Goal: Information Seeking & Learning: Learn about a topic

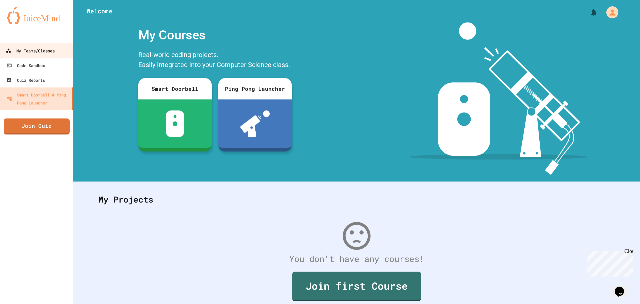
click at [34, 52] on div "My Teams/Classes" at bounding box center [30, 51] width 49 height 8
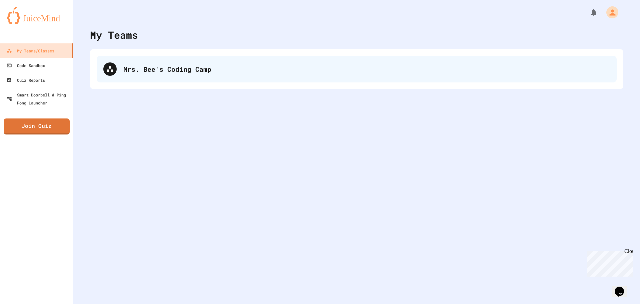
click at [165, 72] on div "Mrs. Bee's Coding Camp" at bounding box center [366, 69] width 487 height 10
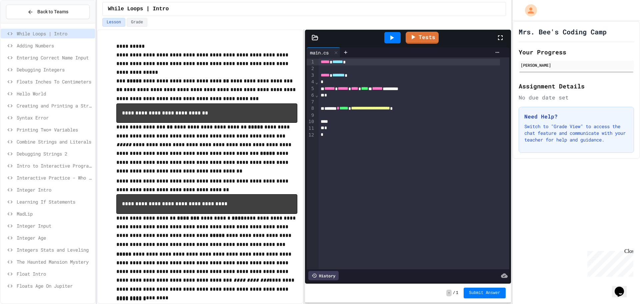
click at [52, 44] on span "Adding Numbers" at bounding box center [55, 45] width 76 height 7
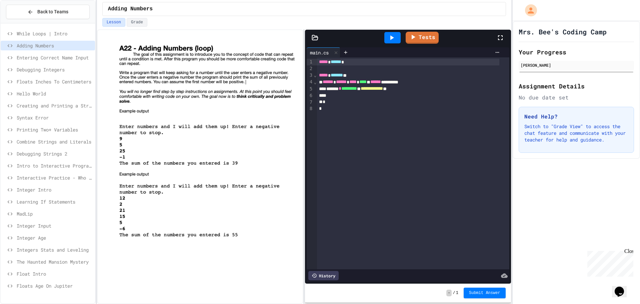
click at [61, 59] on span "Entering Correct Name Input" at bounding box center [55, 57] width 76 height 7
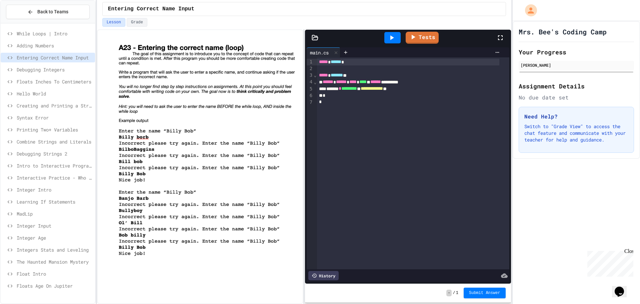
click at [65, 66] on span "Debugging Integers" at bounding box center [55, 69] width 76 height 7
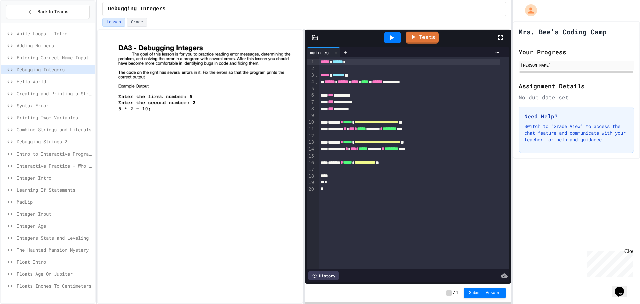
click at [392, 36] on icon at bounding box center [392, 38] width 8 height 8
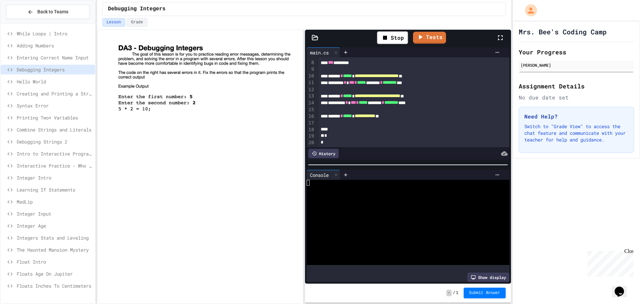
scroll to position [54, 0]
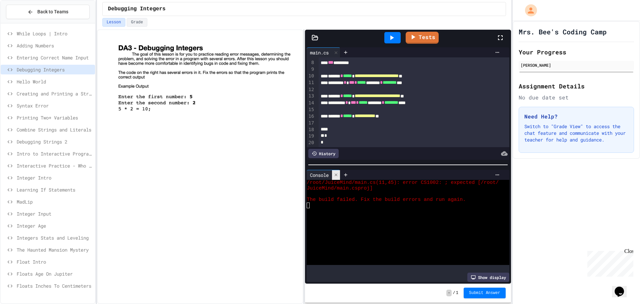
click at [337, 173] on icon at bounding box center [336, 174] width 3 height 3
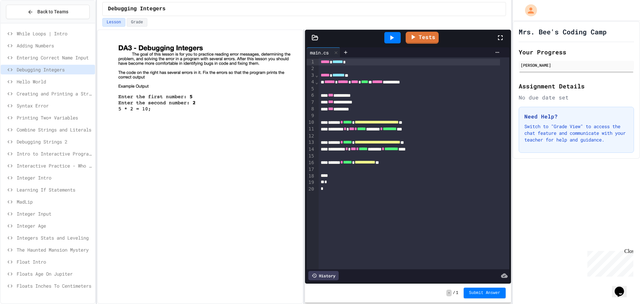
click at [405, 164] on div "**********" at bounding box center [409, 162] width 181 height 7
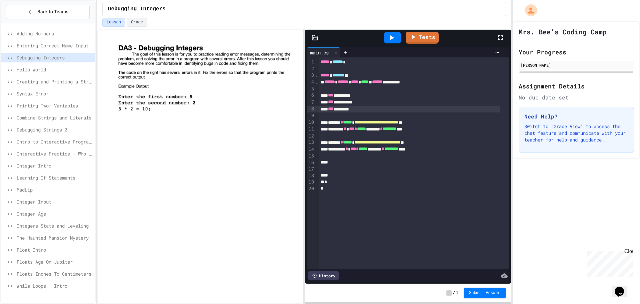
drag, startPoint x: 396, startPoint y: 36, endPoint x: 401, endPoint y: 36, distance: 4.7
click at [397, 36] on div at bounding box center [392, 37] width 16 height 11
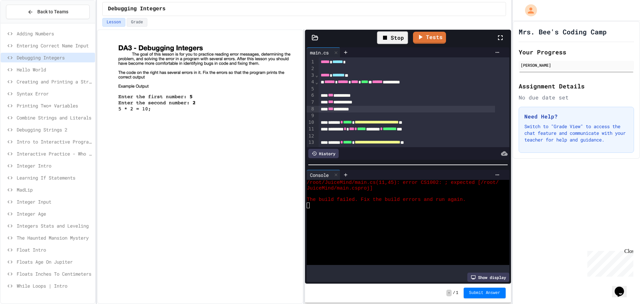
click at [399, 40] on div "Stop" at bounding box center [392, 37] width 31 height 13
click at [401, 40] on div "Stop" at bounding box center [393, 37] width 38 height 19
click at [393, 41] on icon at bounding box center [392, 38] width 8 height 8
click at [333, 172] on div "Console" at bounding box center [324, 175] width 34 height 10
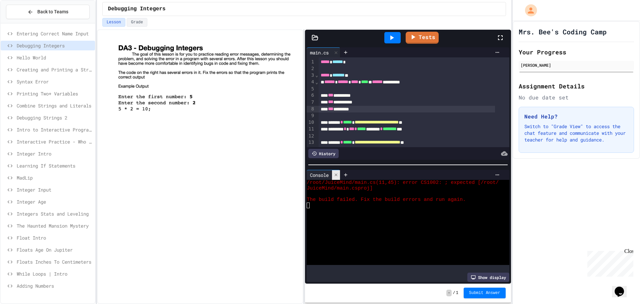
click at [340, 172] on div at bounding box center [336, 175] width 8 height 10
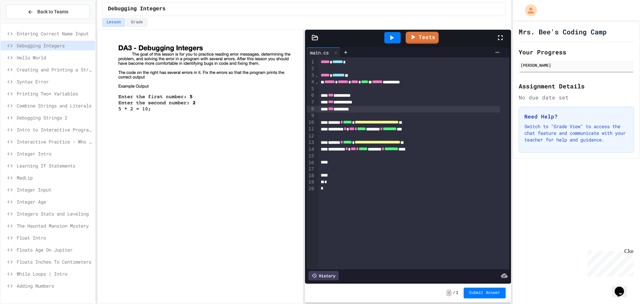
click at [366, 110] on div "*** ********" at bounding box center [409, 109] width 181 height 7
click at [394, 38] on icon at bounding box center [392, 38] width 8 height 8
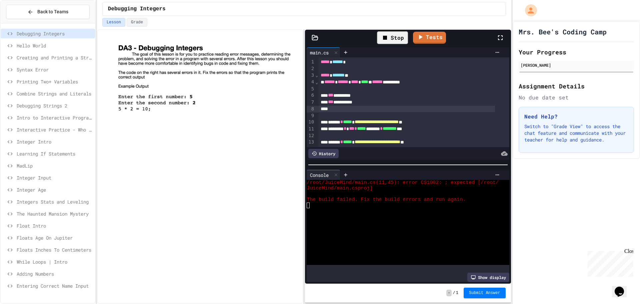
click at [390, 46] on div "Stop" at bounding box center [393, 37] width 38 height 19
click at [391, 43] on div "Stop" at bounding box center [392, 37] width 31 height 13
click at [391, 43] on div at bounding box center [392, 37] width 16 height 11
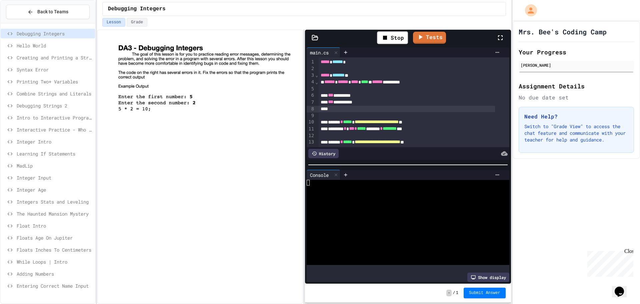
click at [354, 39] on div "Stop Tests" at bounding box center [410, 37] width 171 height 19
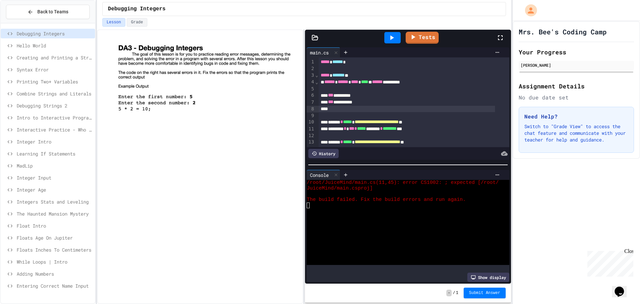
click at [336, 173] on icon at bounding box center [336, 174] width 5 height 5
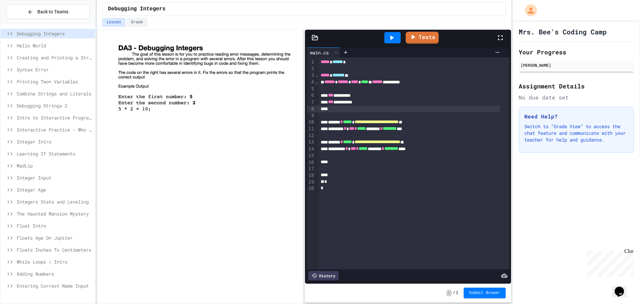
click at [365, 119] on div "**********" at bounding box center [409, 122] width 181 height 7
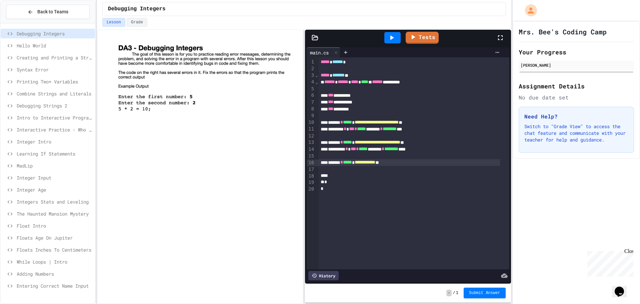
click at [249, 183] on div at bounding box center [200, 166] width 206 height 274
click at [48, 45] on span "Hello World" at bounding box center [55, 45] width 76 height 7
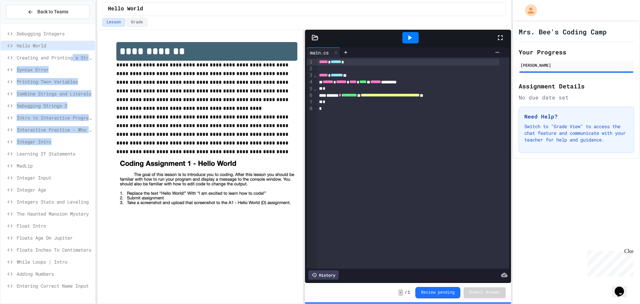
drag, startPoint x: 74, startPoint y: 114, endPoint x: 75, endPoint y: 156, distance: 42.0
click at [74, 149] on div "Debugging Integers Hello World Creating and Printing a String Variable Syntax E…" at bounding box center [48, 160] width 94 height 269
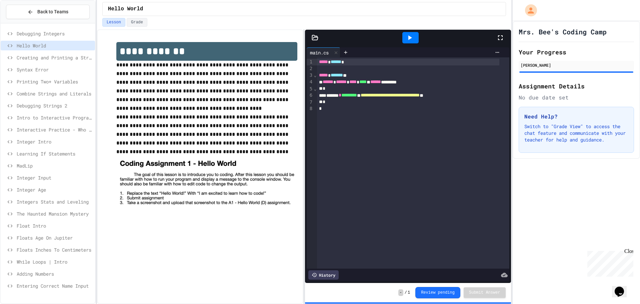
click at [113, 165] on div "**********" at bounding box center [200, 129] width 194 height 189
click at [56, 202] on span "Integers Stats and Leveling" at bounding box center [55, 201] width 76 height 7
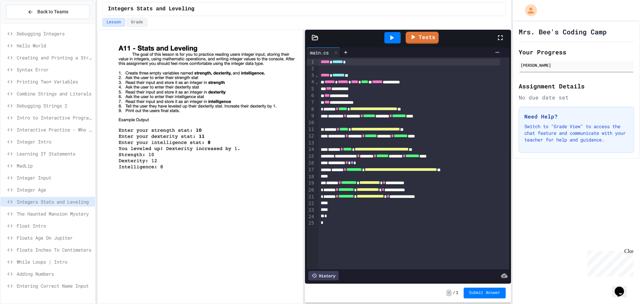
click at [58, 187] on span "Integer Age" at bounding box center [55, 189] width 76 height 7
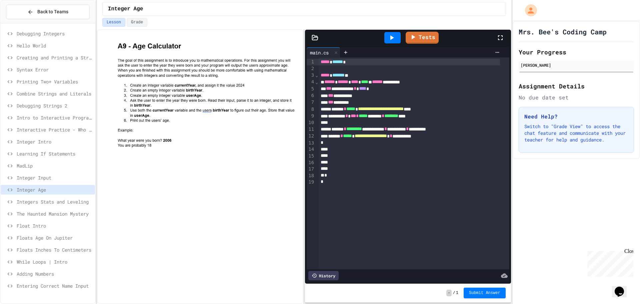
click at [66, 176] on span "Integer Input" at bounding box center [55, 177] width 76 height 7
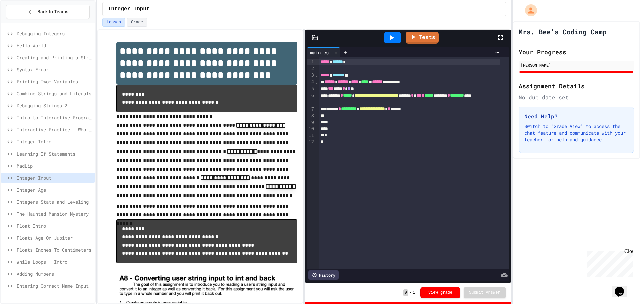
click at [56, 165] on span "MadLip" at bounding box center [55, 165] width 76 height 7
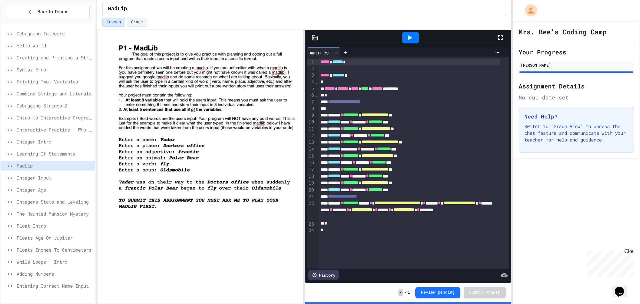
click at [44, 206] on div "Integers Stats and Leveling" at bounding box center [48, 202] width 94 height 10
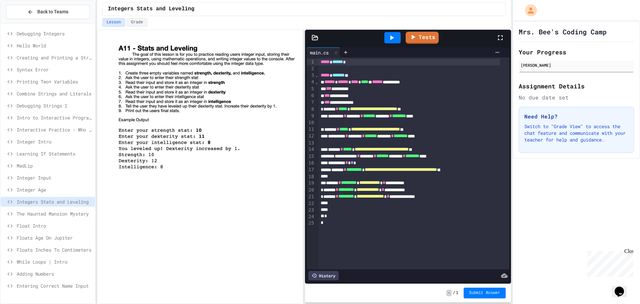
click at [63, 240] on span "Floats Age On Jupiter" at bounding box center [55, 237] width 76 height 7
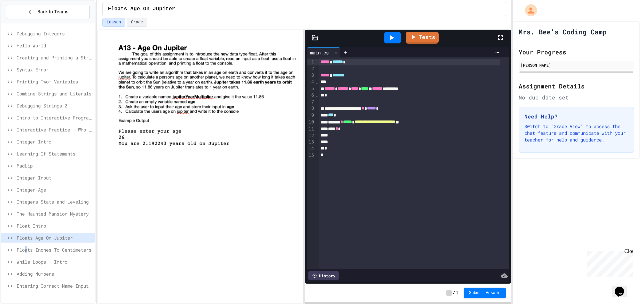
click at [27, 246] on div "Floats Inches To Centimeters" at bounding box center [48, 250] width 94 height 10
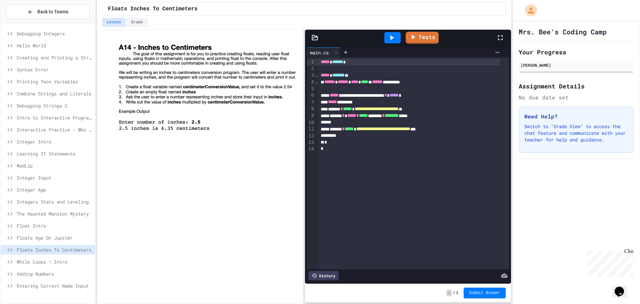
click at [392, 38] on icon at bounding box center [392, 37] width 4 height 5
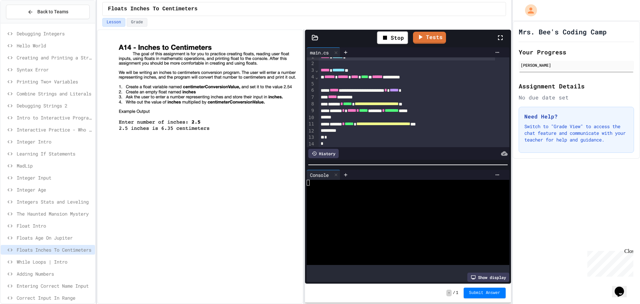
scroll to position [14, 0]
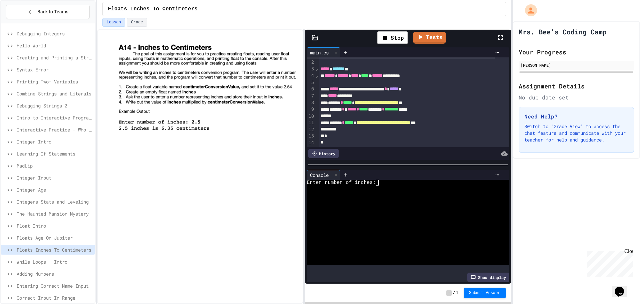
click at [382, 180] on textarea "Terminal input" at bounding box center [380, 183] width 3 height 6
click at [427, 40] on link "Tests" at bounding box center [422, 37] width 33 height 13
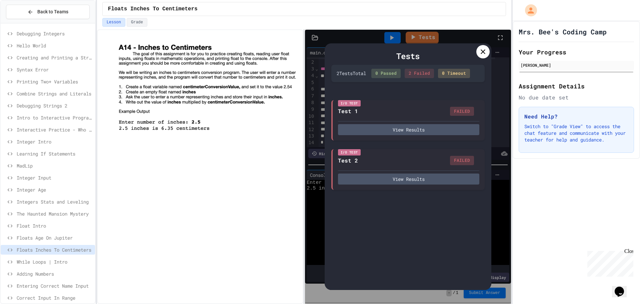
click at [486, 53] on icon at bounding box center [483, 52] width 8 height 8
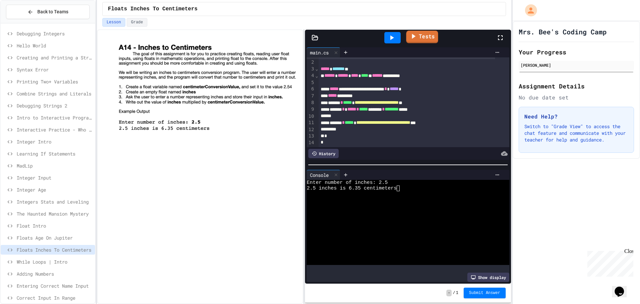
click at [422, 36] on link "Tests" at bounding box center [422, 37] width 32 height 13
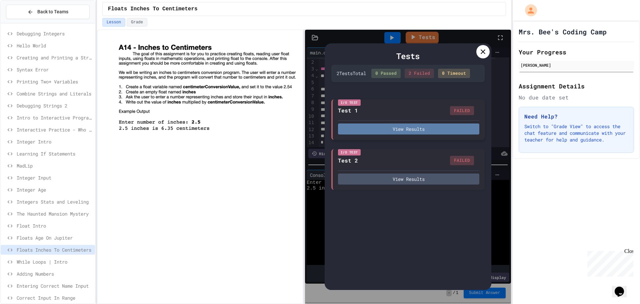
click at [400, 128] on button "View Results" at bounding box center [408, 128] width 141 height 11
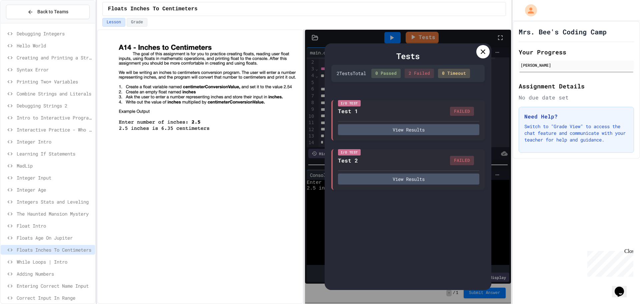
click at [477, 51] on div at bounding box center [483, 51] width 13 height 13
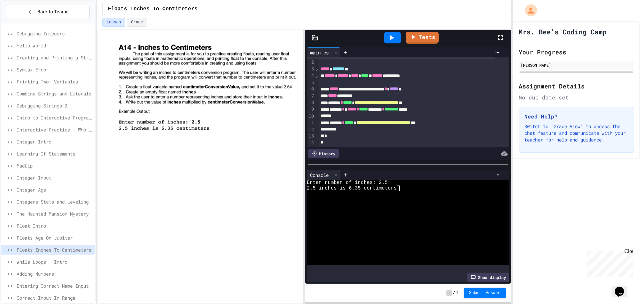
click at [249, 179] on div at bounding box center [200, 166] width 206 height 274
click at [59, 257] on div "While Loops | Intro" at bounding box center [48, 262] width 94 height 10
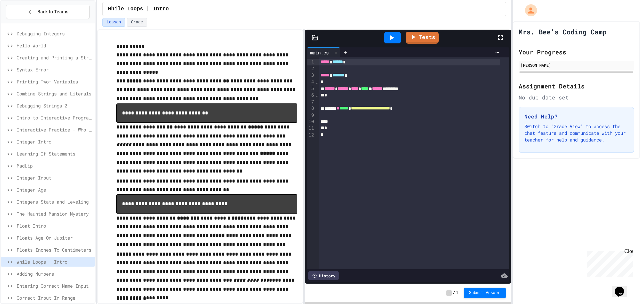
click at [431, 111] on div "**********" at bounding box center [409, 108] width 181 height 7
click at [347, 117] on div at bounding box center [409, 115] width 181 height 7
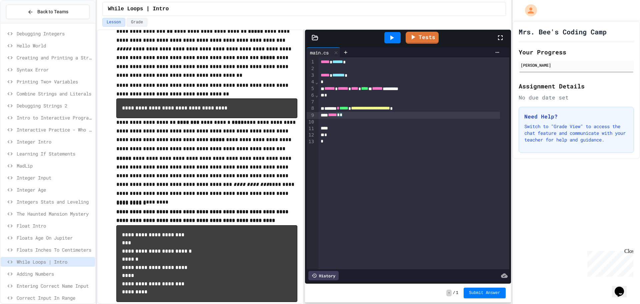
scroll to position [100, 0]
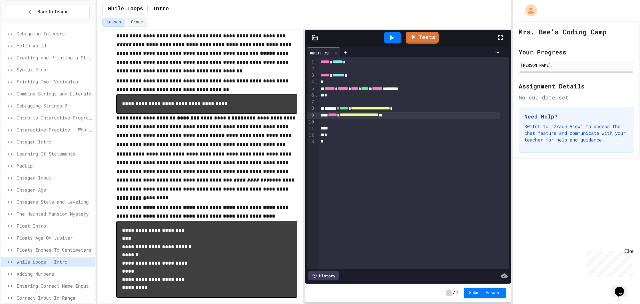
click at [429, 111] on div "**********" at bounding box center [409, 108] width 181 height 7
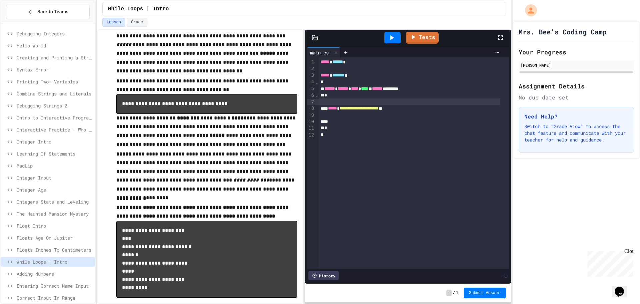
click at [389, 38] on icon at bounding box center [392, 38] width 8 height 8
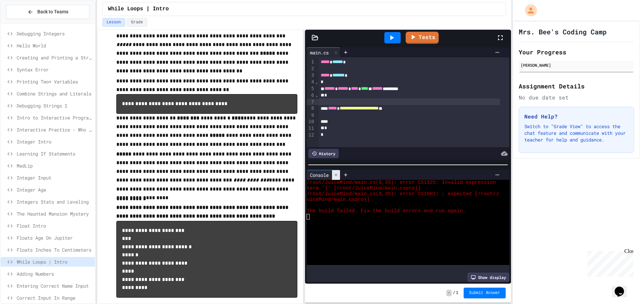
click at [338, 174] on icon at bounding box center [336, 174] width 5 height 5
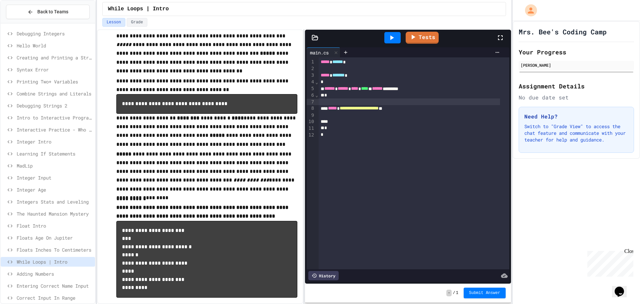
click at [410, 109] on div "**********" at bounding box center [409, 108] width 181 height 7
drag, startPoint x: 345, startPoint y: 108, endPoint x: 349, endPoint y: 115, distance: 7.7
click at [345, 108] on div "**********" at bounding box center [409, 108] width 181 height 7
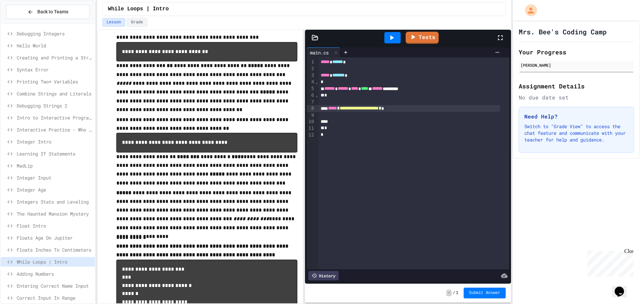
scroll to position [67, 0]
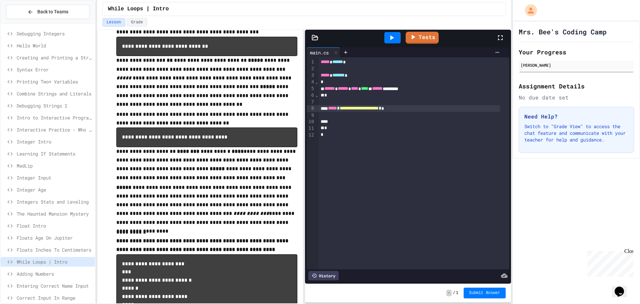
click at [379, 109] on span "**********" at bounding box center [359, 108] width 39 height 5
click at [351, 98] on div at bounding box center [409, 101] width 181 height 7
click at [388, 40] on icon at bounding box center [392, 38] width 8 height 8
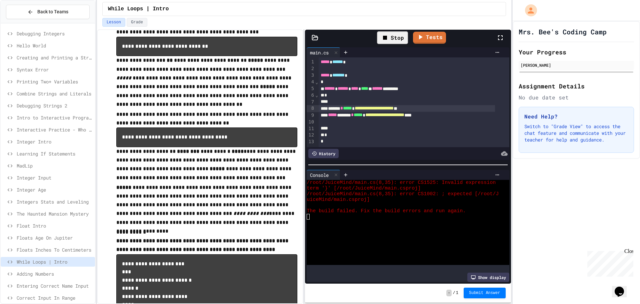
click at [393, 37] on div "Stop" at bounding box center [392, 37] width 31 height 13
click at [393, 36] on icon at bounding box center [392, 38] width 8 height 8
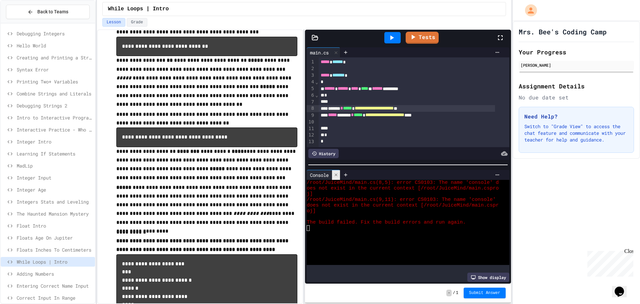
click at [340, 170] on div at bounding box center [336, 175] width 8 height 10
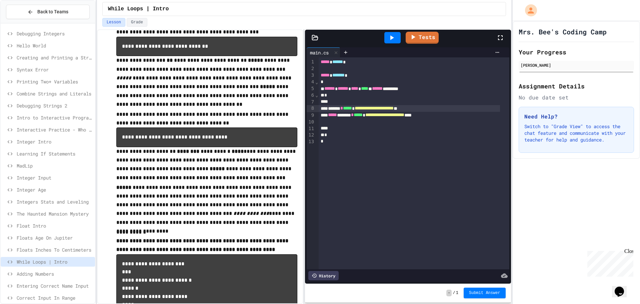
click at [434, 109] on div "**********" at bounding box center [409, 108] width 181 height 7
drag, startPoint x: 432, startPoint y: 108, endPoint x: 329, endPoint y: 109, distance: 103.4
click at [329, 109] on div "**********" at bounding box center [409, 108] width 181 height 7
click at [394, 38] on icon at bounding box center [392, 38] width 8 height 8
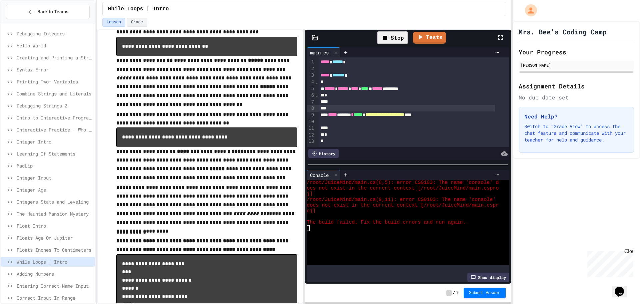
click at [382, 34] on icon at bounding box center [385, 38] width 8 height 8
click at [383, 35] on div at bounding box center [392, 38] width 23 height 18
click at [388, 38] on icon at bounding box center [392, 38] width 8 height 8
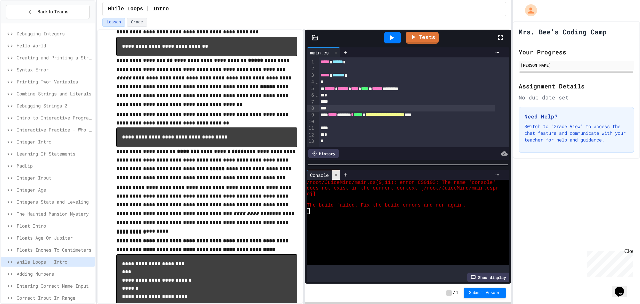
click at [338, 170] on div at bounding box center [336, 175] width 8 height 10
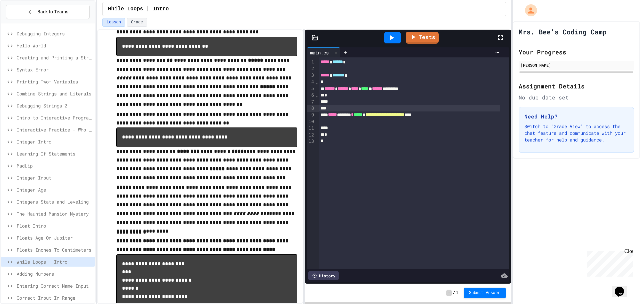
drag, startPoint x: 394, startPoint y: 108, endPoint x: 390, endPoint y: 112, distance: 5.4
click at [391, 111] on div at bounding box center [409, 108] width 181 height 7
click at [389, 132] on div "*" at bounding box center [409, 135] width 181 height 7
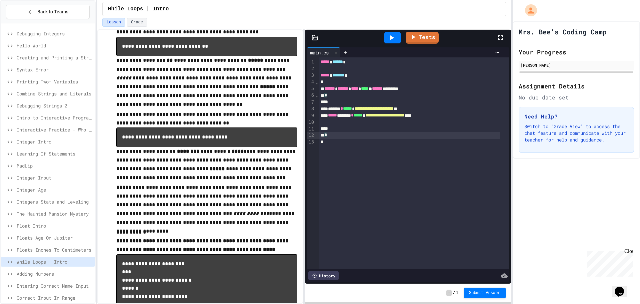
click at [458, 108] on div "**********" at bounding box center [409, 108] width 181 height 7
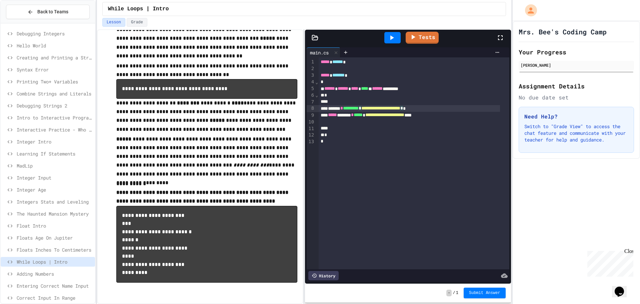
scroll to position [118, 0]
click at [459, 116] on div "**********" at bounding box center [409, 115] width 181 height 7
click at [363, 115] on span "*****" at bounding box center [358, 114] width 9 height 5
click at [331, 108] on div "**********" at bounding box center [409, 108] width 181 height 7
click at [396, 40] on div at bounding box center [392, 37] width 16 height 11
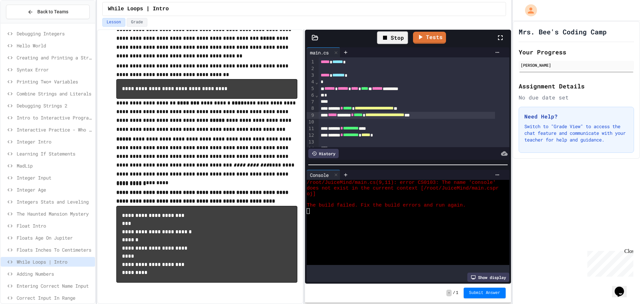
click at [400, 35] on div "Stop" at bounding box center [392, 37] width 31 height 13
click at [393, 38] on icon at bounding box center [392, 37] width 4 height 5
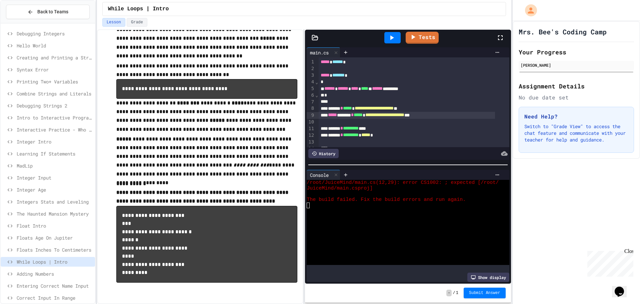
drag, startPoint x: 337, startPoint y: 171, endPoint x: 365, endPoint y: 156, distance: 31.6
click at [337, 172] on icon at bounding box center [336, 174] width 5 height 5
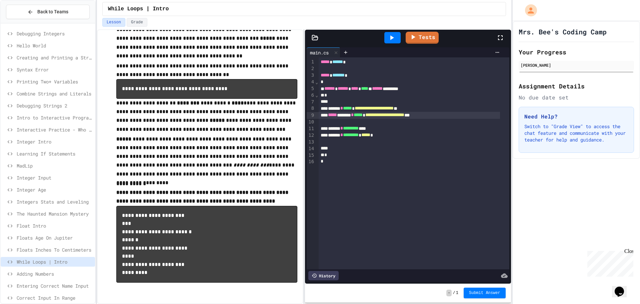
click at [396, 129] on div "******* * ********* ****" at bounding box center [409, 128] width 181 height 7
click at [399, 129] on div "******* * ********* * ***** *" at bounding box center [409, 128] width 181 height 7
click at [399, 131] on div "******* * ********* * ***** *" at bounding box center [409, 128] width 181 height 7
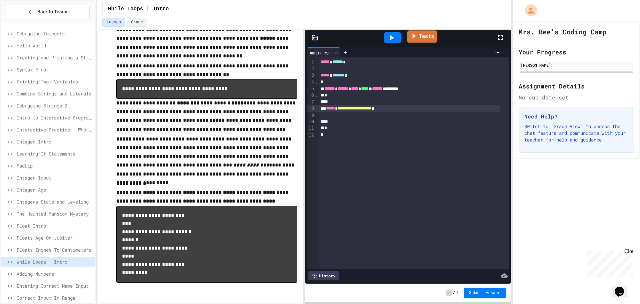
click at [430, 40] on link "Tests" at bounding box center [422, 36] width 30 height 13
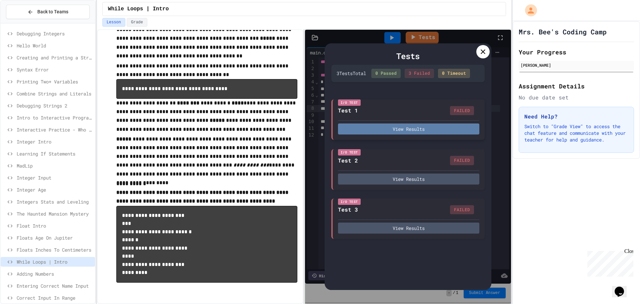
click at [404, 131] on button "View Results" at bounding box center [408, 128] width 141 height 11
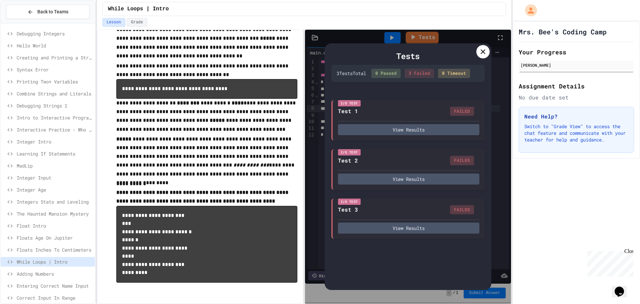
click at [479, 49] on icon at bounding box center [483, 52] width 8 height 8
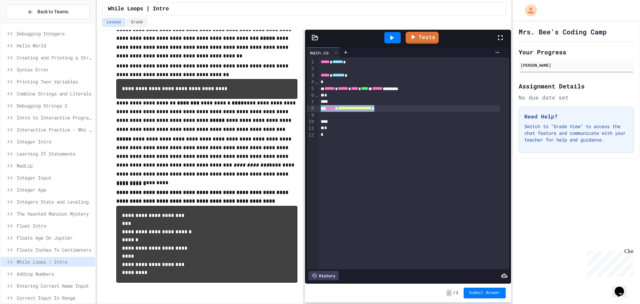
drag, startPoint x: 413, startPoint y: 110, endPoint x: 412, endPoint y: 113, distance: 3.5
click at [412, 113] on div "**********" at bounding box center [414, 163] width 191 height 212
click at [411, 105] on div "**********" at bounding box center [409, 108] width 181 height 7
click at [70, 270] on span "Adding Numbers" at bounding box center [55, 273] width 76 height 7
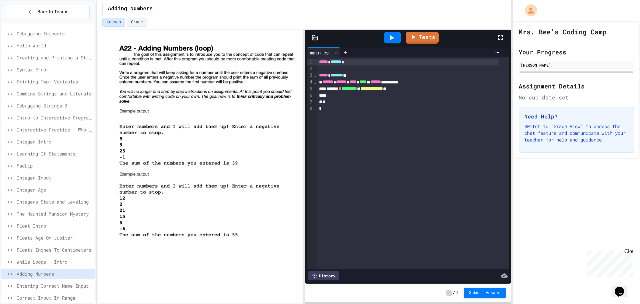
click at [56, 283] on span "Entering Correct Name Input" at bounding box center [55, 285] width 76 height 7
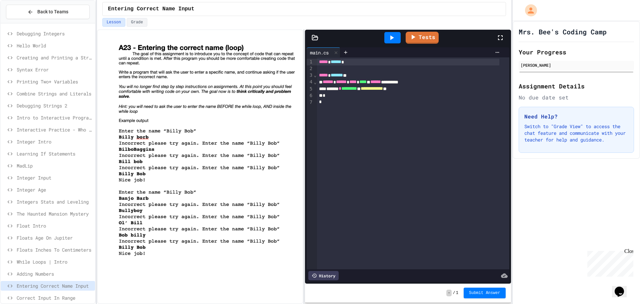
click at [60, 296] on span "Correct Input In Range" at bounding box center [55, 297] width 76 height 7
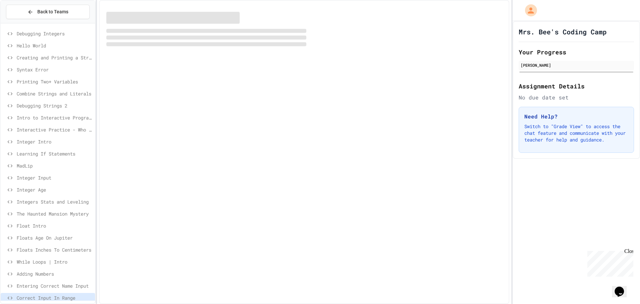
scroll to position [2, 0]
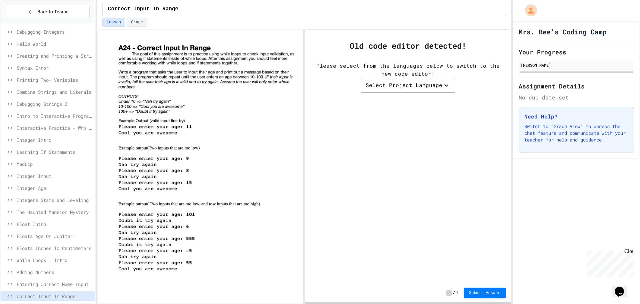
click at [62, 234] on span "Floats Age On Jupiter" at bounding box center [55, 235] width 76 height 7
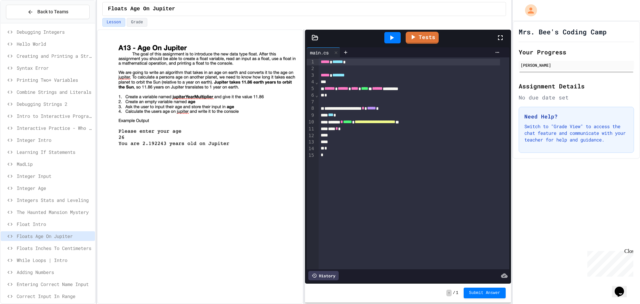
click at [66, 222] on span "Float Intro" at bounding box center [55, 223] width 76 height 7
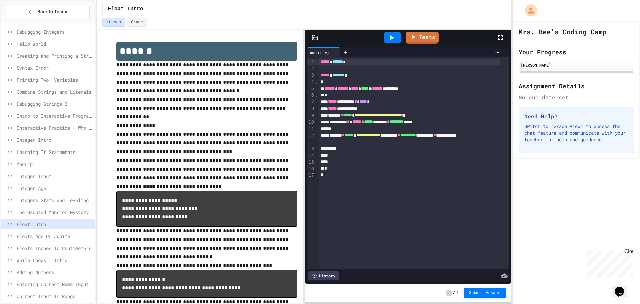
click at [60, 234] on span "Floats Age On Jupiter" at bounding box center [55, 235] width 76 height 7
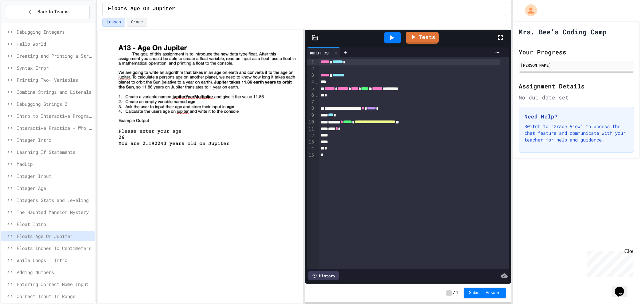
click at [49, 224] on span "Float Intro" at bounding box center [55, 223] width 76 height 7
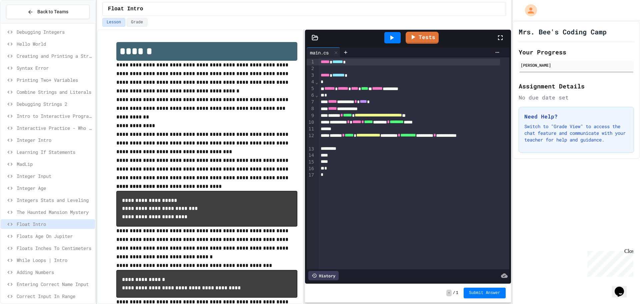
click at [72, 246] on span "Floats Inches To Centimeters" at bounding box center [55, 247] width 76 height 7
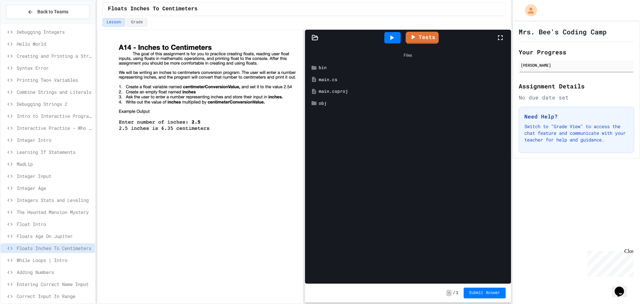
click at [326, 78] on div "main.cs" at bounding box center [413, 79] width 188 height 7
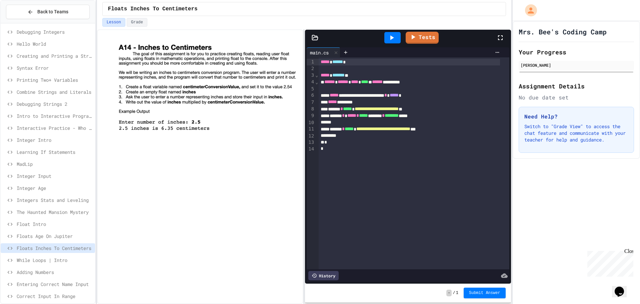
click at [57, 257] on span "While Loops | Intro" at bounding box center [55, 259] width 76 height 7
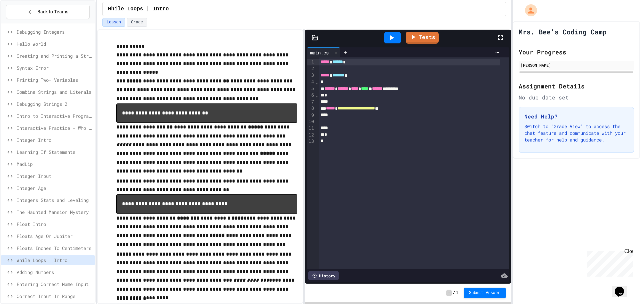
click at [64, 201] on span "Integers Stats and Leveling" at bounding box center [55, 199] width 76 height 7
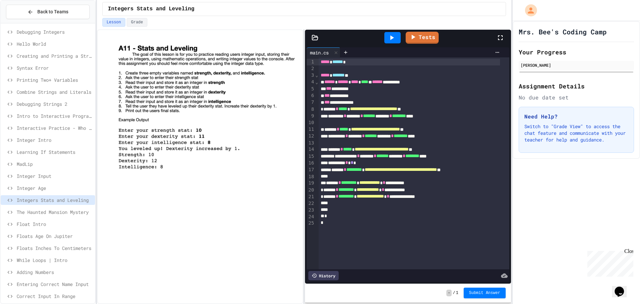
click at [43, 187] on span "Integer Age" at bounding box center [55, 187] width 76 height 7
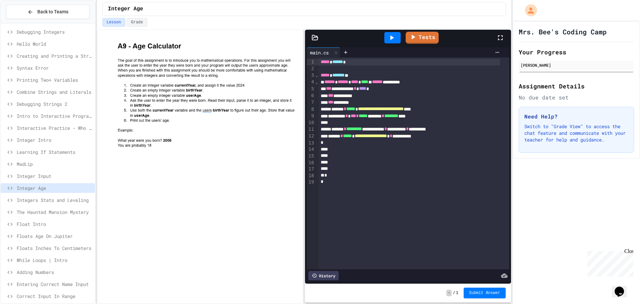
click at [53, 178] on span "Integer Input" at bounding box center [55, 175] width 76 height 7
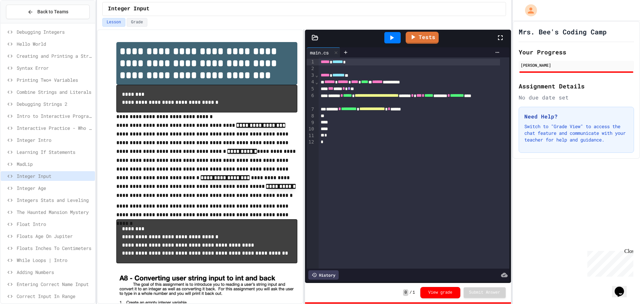
click at [52, 182] on div "Integer Input" at bounding box center [48, 177] width 94 height 12
click at [51, 187] on span "Integer Age" at bounding box center [55, 187] width 76 height 7
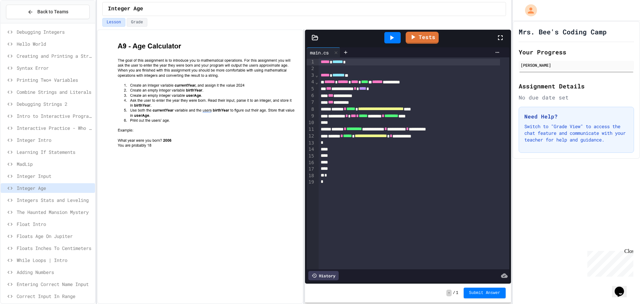
click at [53, 238] on span "Floats Age On Jupiter" at bounding box center [55, 235] width 76 height 7
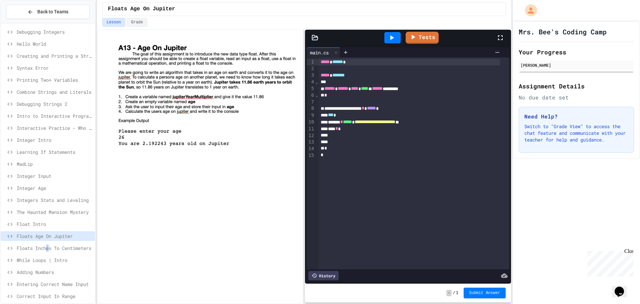
click at [49, 246] on span "Floats Inches To Centimeters" at bounding box center [55, 247] width 76 height 7
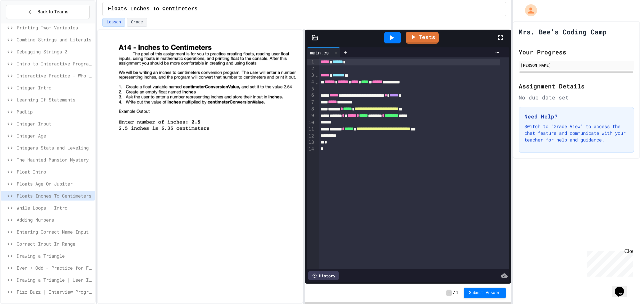
scroll to position [55, 0]
click at [36, 242] on span "Correct Input In Range" at bounding box center [55, 242] width 76 height 7
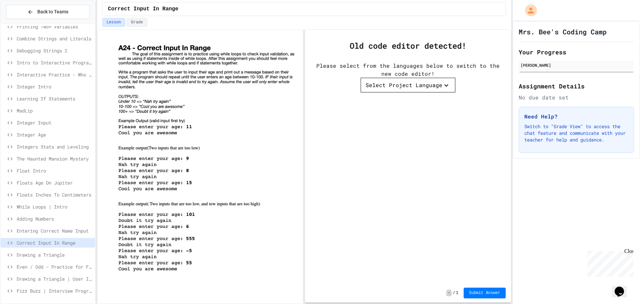
click at [43, 255] on span "Drawing a Triangle" at bounding box center [55, 254] width 76 height 7
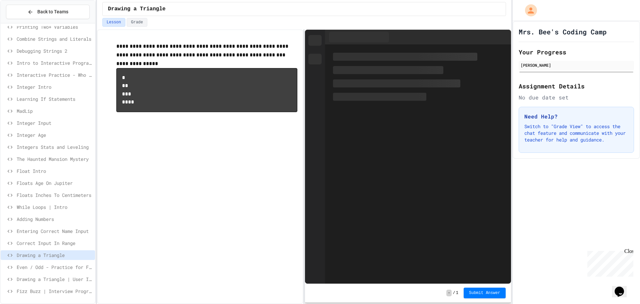
scroll to position [55, 0]
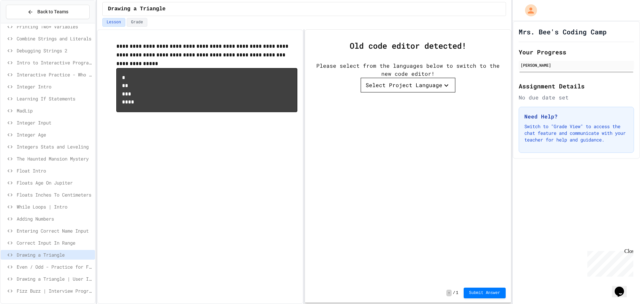
click at [428, 83] on div "Select Project Language" at bounding box center [404, 85] width 77 height 8
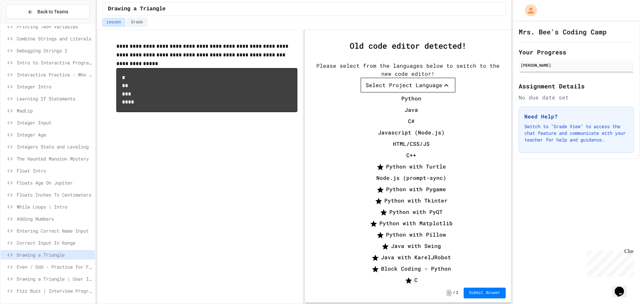
click at [390, 116] on li "C#" at bounding box center [411, 121] width 88 height 11
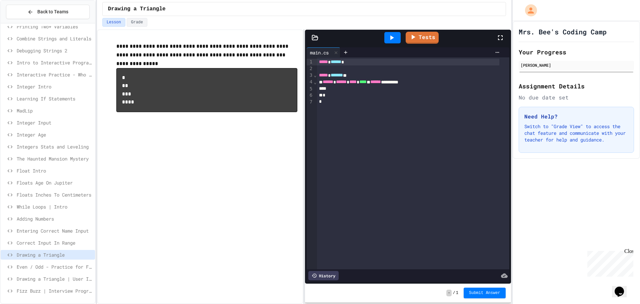
click at [53, 263] on span "Even / Odd - Practice for Fizz Buzz" at bounding box center [55, 266] width 76 height 7
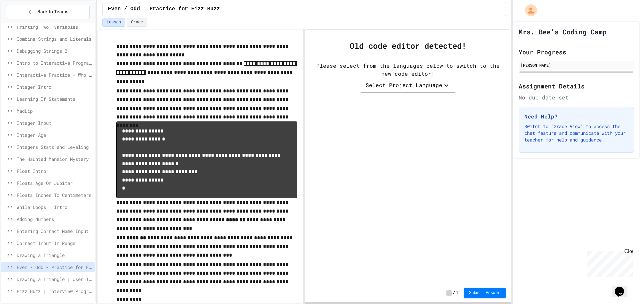
scroll to position [55, 0]
click at [68, 277] on span "Drawing a Triangle | User Input" at bounding box center [55, 278] width 76 height 7
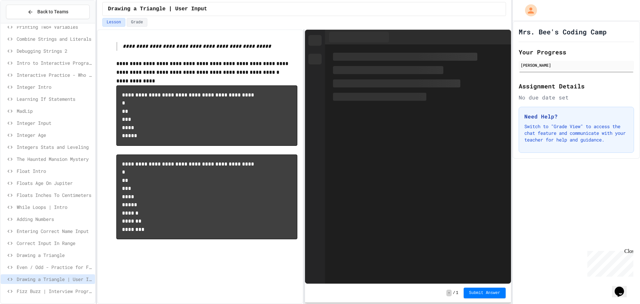
scroll to position [55, 0]
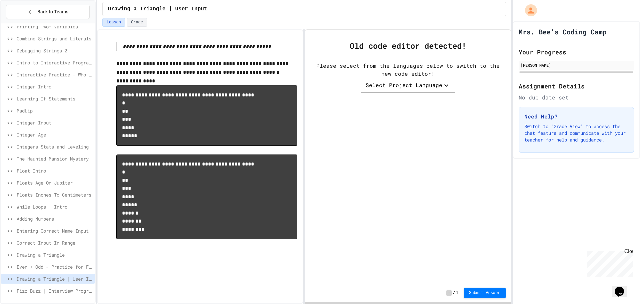
click at [58, 289] on span "Fizz Buzz | Interview Program" at bounding box center [55, 290] width 76 height 7
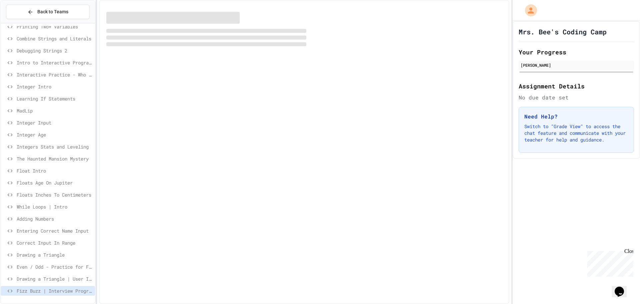
scroll to position [50, 0]
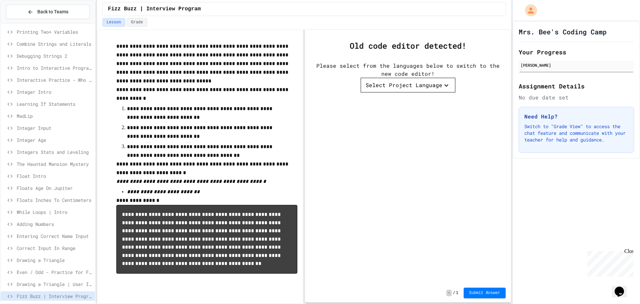
click at [66, 261] on span "Drawing a Triangle" at bounding box center [55, 259] width 76 height 7
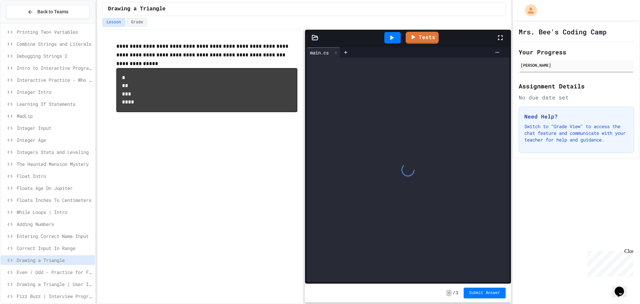
click at [57, 247] on span "Correct Input In Range" at bounding box center [55, 247] width 76 height 7
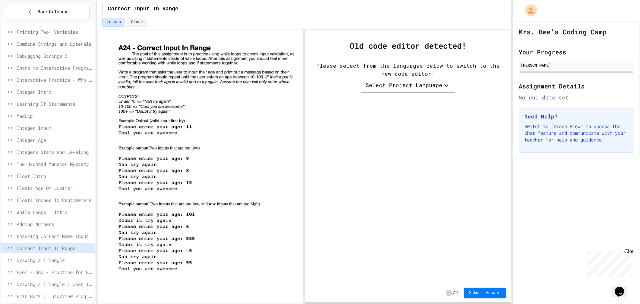
click at [58, 261] on span "Drawing a Triangle" at bounding box center [55, 259] width 76 height 7
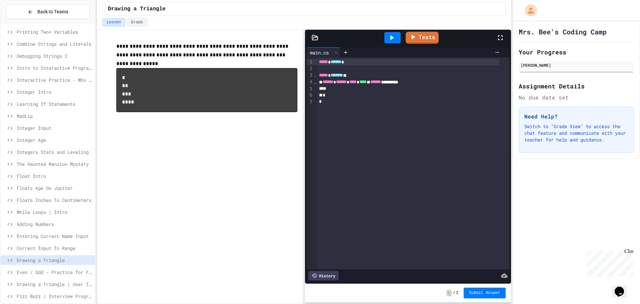
click at [57, 281] on span "Drawing a Triangle | User Input" at bounding box center [55, 283] width 76 height 7
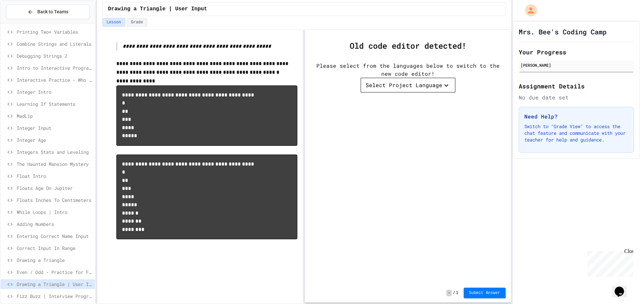
click at [61, 258] on span "Drawing a Triangle" at bounding box center [55, 259] width 76 height 7
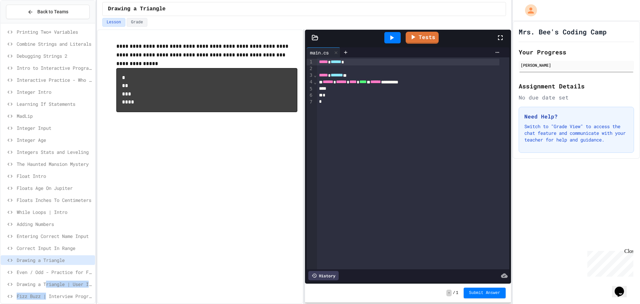
click at [47, 291] on div "Syntax Error Printing Two+ Variables Combine Strings and Literals Debugging Str…" at bounding box center [48, 140] width 94 height 329
click at [62, 286] on span "Drawing a Triangle | User Input" at bounding box center [55, 283] width 76 height 7
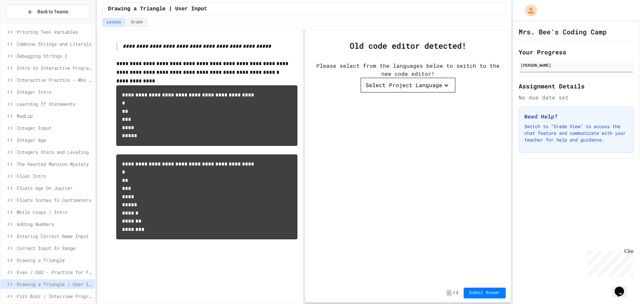
click at [405, 88] on div "Select Project Language" at bounding box center [404, 85] width 77 height 8
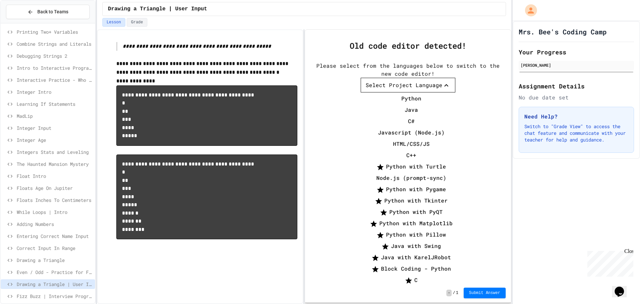
click at [380, 116] on li "C#" at bounding box center [411, 121] width 88 height 11
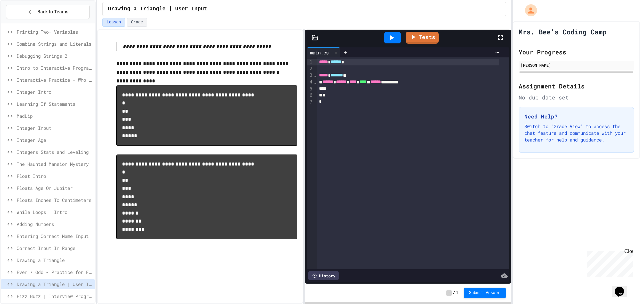
click at [51, 289] on div "Drawing a Triangle | User Input" at bounding box center [48, 285] width 94 height 12
click at [62, 291] on div "Drawing a Triangle | User Input" at bounding box center [48, 285] width 94 height 12
click at [75, 292] on div "Fizz Buzz | Interview Program" at bounding box center [48, 296] width 94 height 10
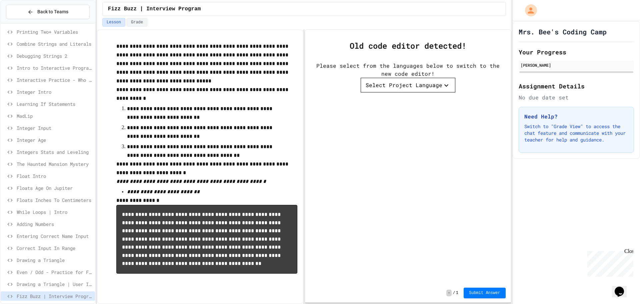
click at [391, 84] on div "Select Project Language" at bounding box center [404, 85] width 77 height 8
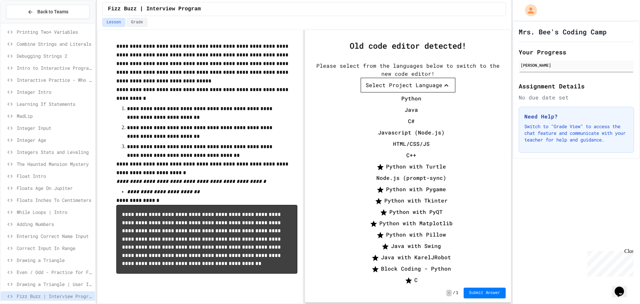
click at [387, 116] on li "C#" at bounding box center [411, 121] width 88 height 11
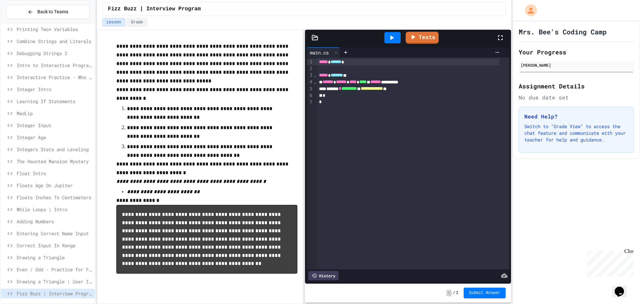
scroll to position [55, 0]
click at [52, 206] on span "While Loops | Intro" at bounding box center [55, 206] width 76 height 7
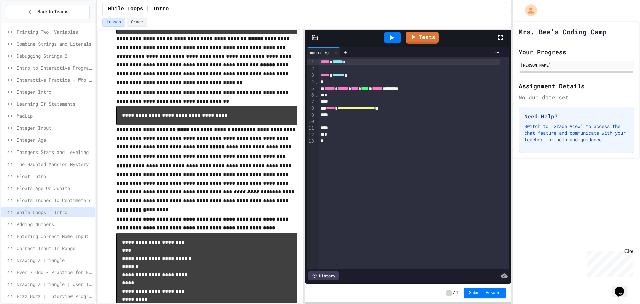
scroll to position [85, 0]
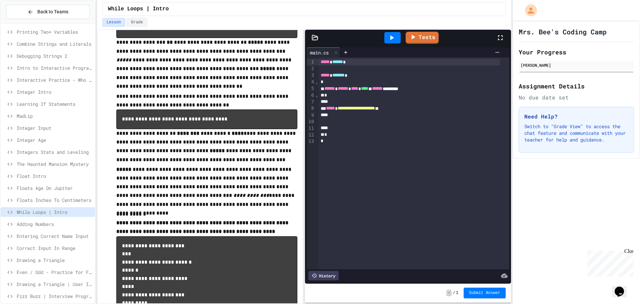
click at [407, 112] on div at bounding box center [409, 115] width 181 height 7
click at [408, 109] on div "**********" at bounding box center [409, 108] width 181 height 7
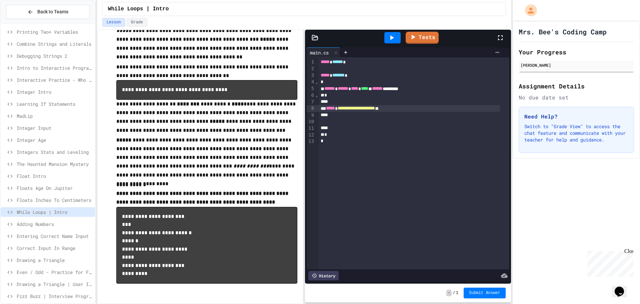
scroll to position [118, 0]
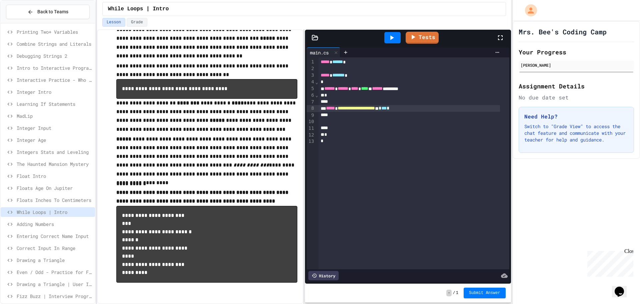
click at [393, 34] on icon at bounding box center [392, 38] width 8 height 8
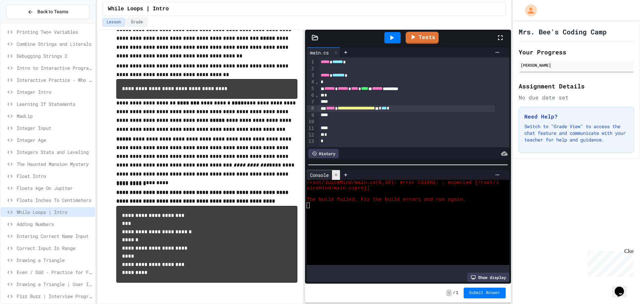
click at [338, 172] on icon at bounding box center [336, 174] width 5 height 5
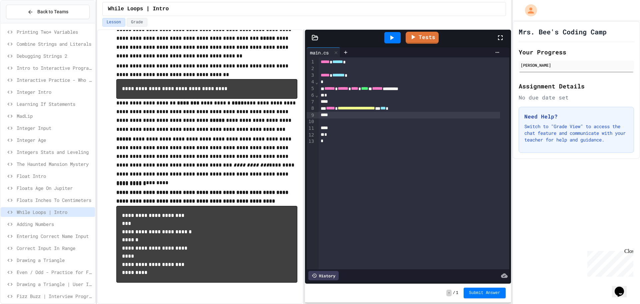
click at [426, 114] on div at bounding box center [409, 115] width 181 height 7
click at [427, 111] on div "**********" at bounding box center [409, 108] width 181 height 7
click at [394, 41] on icon at bounding box center [392, 38] width 8 height 8
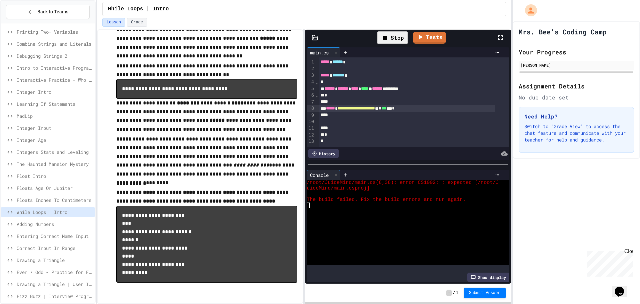
click at [390, 42] on div "Stop" at bounding box center [392, 37] width 31 height 13
click at [389, 40] on icon at bounding box center [392, 38] width 8 height 8
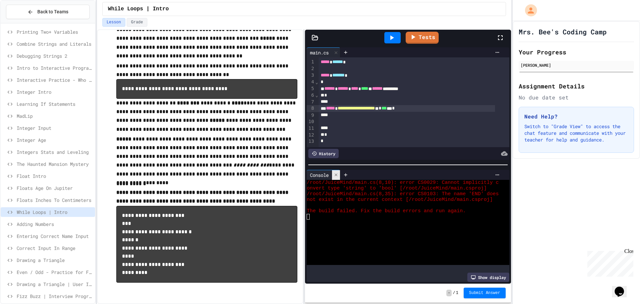
click at [334, 170] on div at bounding box center [336, 175] width 8 height 10
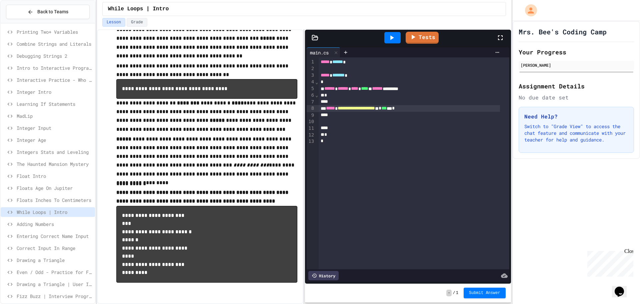
click at [433, 107] on div "**********" at bounding box center [409, 108] width 181 height 7
click at [387, 40] on div at bounding box center [392, 37] width 16 height 11
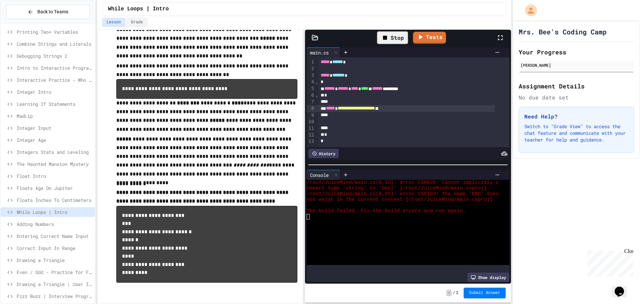
click at [393, 40] on div "Stop" at bounding box center [392, 37] width 31 height 13
click at [394, 38] on icon at bounding box center [392, 38] width 8 height 8
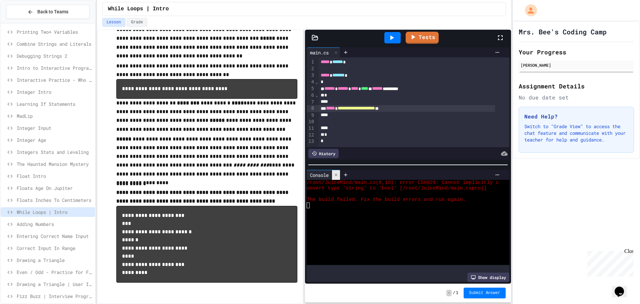
click at [334, 170] on div at bounding box center [336, 175] width 8 height 10
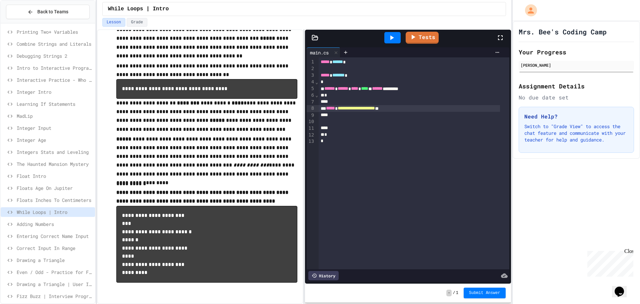
click at [412, 110] on div "**********" at bounding box center [409, 108] width 181 height 7
click at [393, 41] on icon at bounding box center [392, 38] width 8 height 8
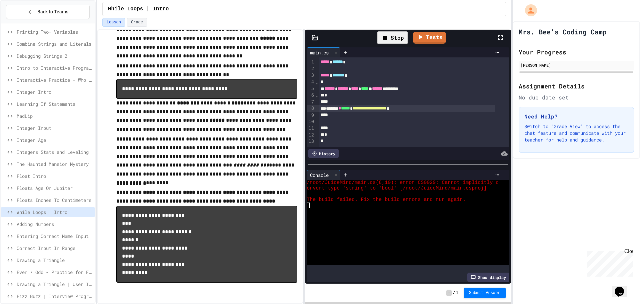
click at [390, 33] on div "Stop" at bounding box center [392, 37] width 31 height 13
click at [390, 34] on div at bounding box center [392, 37] width 16 height 11
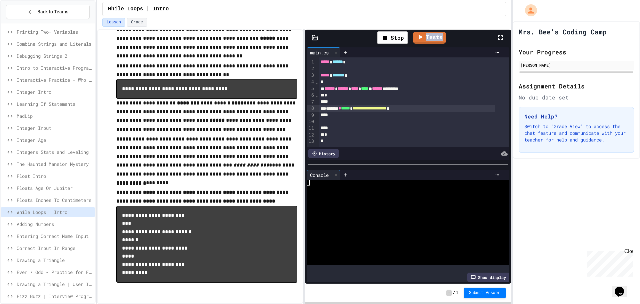
click at [469, 44] on div "Stop Tests" at bounding box center [410, 37] width 171 height 19
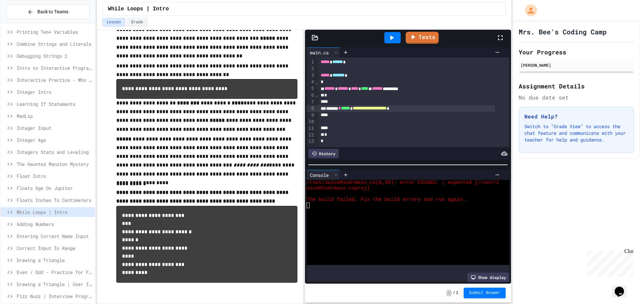
click at [329, 109] on div "**********" at bounding box center [407, 108] width 176 height 7
click at [386, 35] on div at bounding box center [392, 37] width 16 height 11
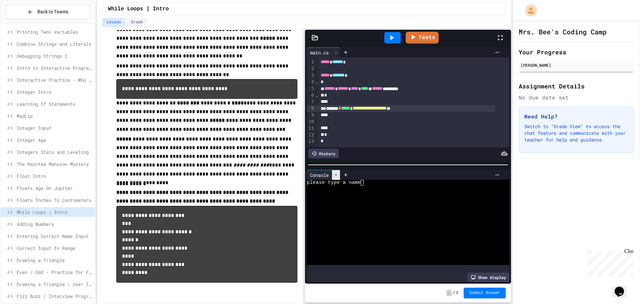
click at [335, 172] on icon at bounding box center [336, 174] width 5 height 5
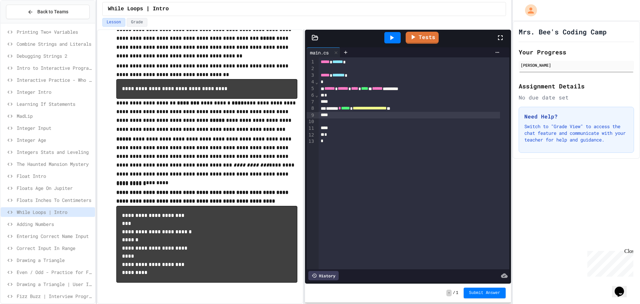
click at [423, 112] on div at bounding box center [409, 115] width 181 height 7
click at [424, 108] on div "**********" at bounding box center [409, 108] width 181 height 7
click at [422, 114] on div at bounding box center [409, 115] width 181 height 7
drag, startPoint x: 391, startPoint y: 35, endPoint x: 395, endPoint y: 35, distance: 3.4
click at [393, 35] on icon at bounding box center [392, 38] width 8 height 8
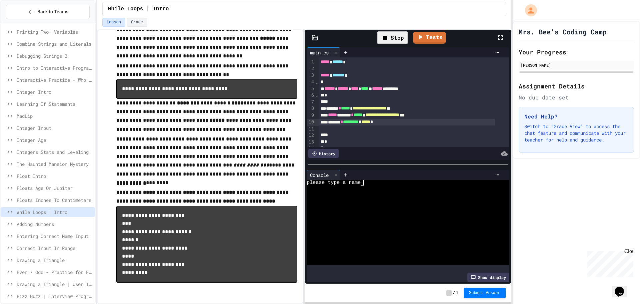
click at [390, 35] on div "Stop" at bounding box center [392, 37] width 31 height 13
click at [390, 35] on icon at bounding box center [392, 38] width 8 height 8
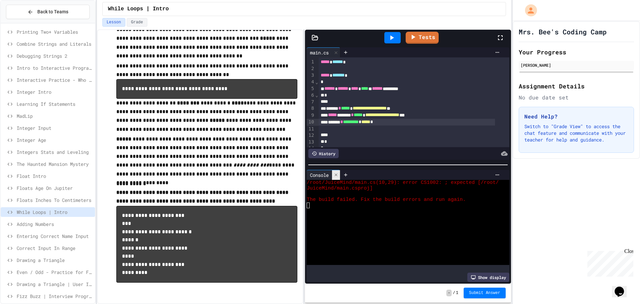
click at [338, 172] on icon at bounding box center [336, 174] width 5 height 5
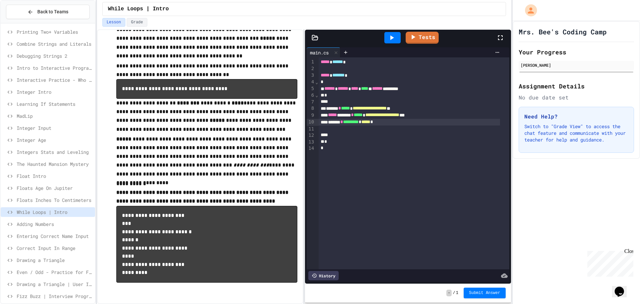
click at [399, 125] on div at bounding box center [414, 128] width 191 height 7
click at [400, 123] on div "******* * ********* * ***** *" at bounding box center [409, 122] width 181 height 7
drag, startPoint x: 393, startPoint y: 39, endPoint x: 391, endPoint y: 43, distance: 4.3
click at [391, 43] on div at bounding box center [392, 38] width 23 height 18
click at [394, 34] on div at bounding box center [392, 37] width 16 height 11
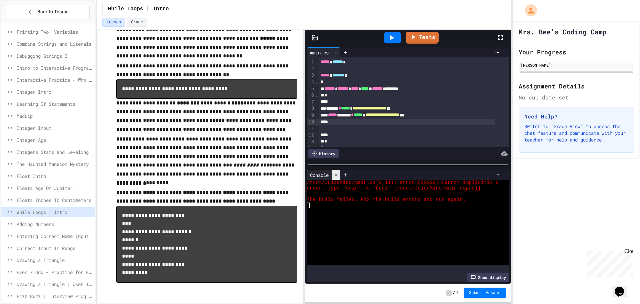
click at [338, 172] on icon at bounding box center [336, 174] width 5 height 5
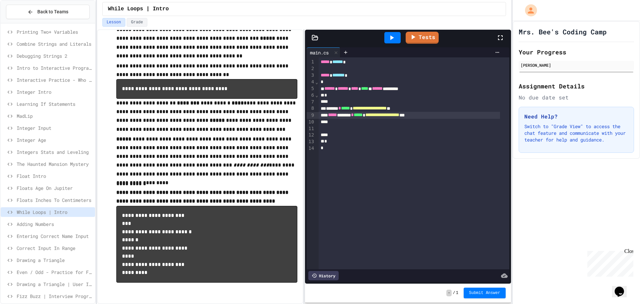
click at [444, 118] on div "**********" at bounding box center [409, 115] width 181 height 7
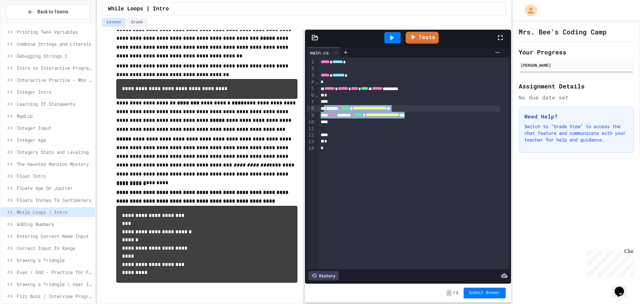
drag, startPoint x: 448, startPoint y: 118, endPoint x: 325, endPoint y: 109, distance: 123.0
click at [325, 109] on div "**********" at bounding box center [414, 163] width 191 height 212
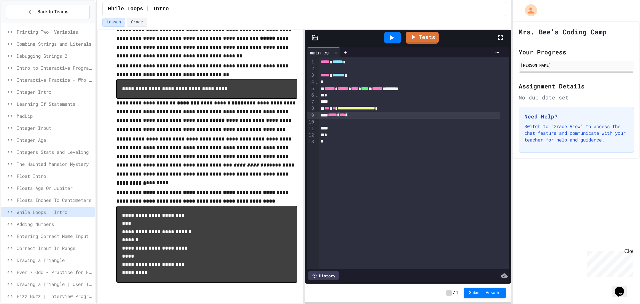
click at [397, 39] on div at bounding box center [392, 37] width 16 height 11
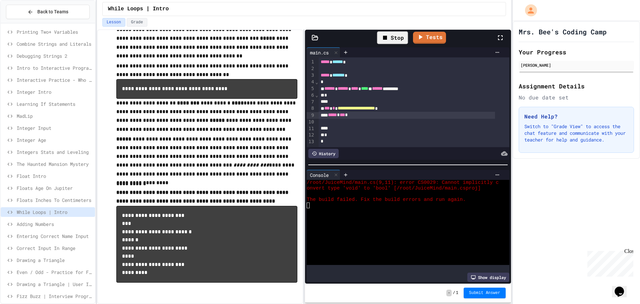
click at [386, 39] on icon at bounding box center [385, 38] width 4 height 4
click at [386, 39] on div at bounding box center [392, 37] width 16 height 11
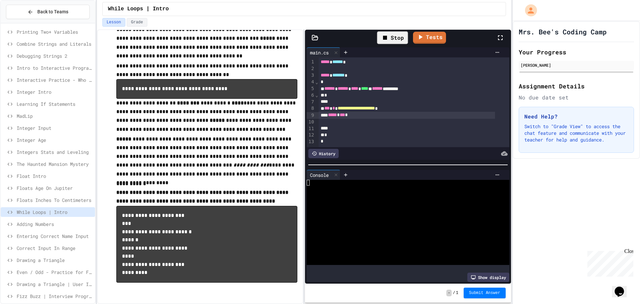
click at [357, 42] on div "Stop Tests" at bounding box center [410, 37] width 171 height 19
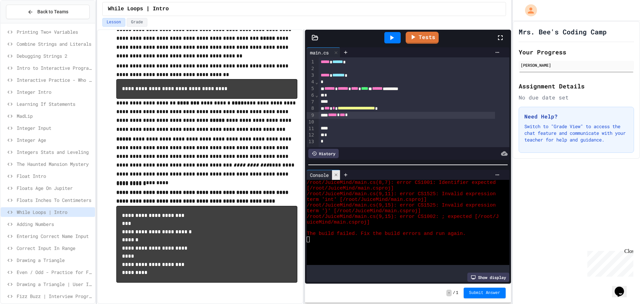
click at [334, 172] on div at bounding box center [336, 175] width 8 height 10
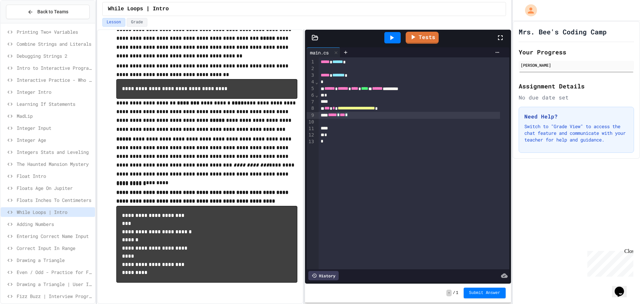
click at [340, 115] on span "*" at bounding box center [338, 114] width 3 height 5
click at [350, 114] on span "*" at bounding box center [349, 114] width 3 height 5
click at [394, 32] on div at bounding box center [392, 37] width 16 height 11
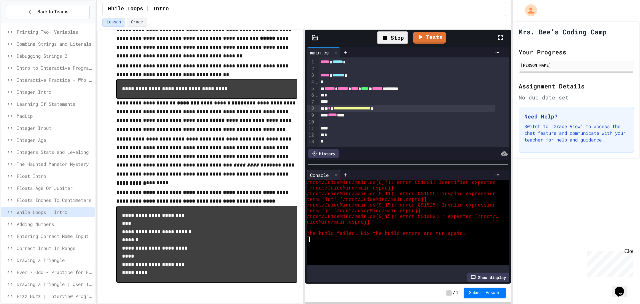
click at [398, 39] on div "Stop" at bounding box center [392, 37] width 31 height 13
click at [397, 39] on div at bounding box center [392, 37] width 16 height 11
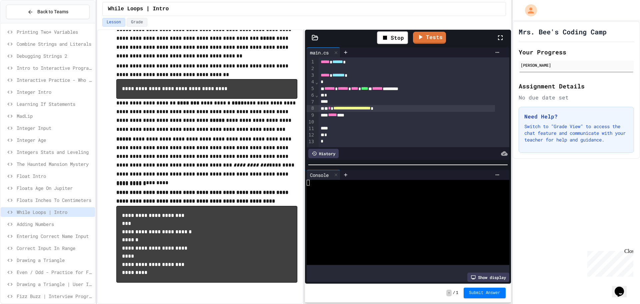
drag, startPoint x: 368, startPoint y: 41, endPoint x: 366, endPoint y: 45, distance: 3.7
click at [366, 45] on div "Stop Tests" at bounding box center [410, 37] width 171 height 19
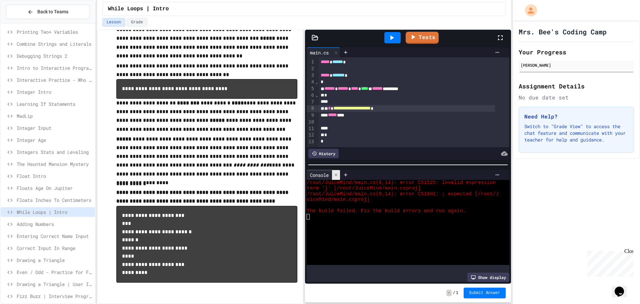
click at [339, 170] on div at bounding box center [336, 175] width 8 height 10
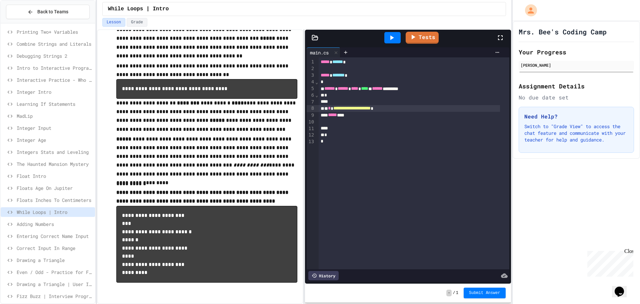
click at [394, 109] on div "**********" at bounding box center [409, 108] width 181 height 7
click at [394, 35] on icon at bounding box center [392, 38] width 8 height 8
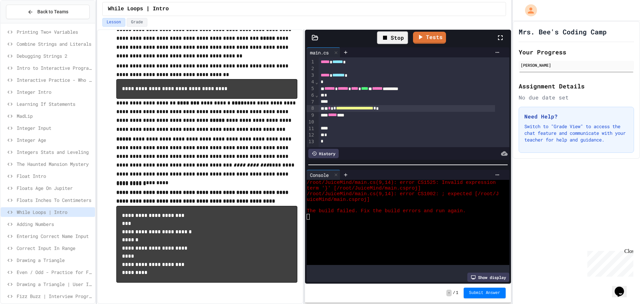
click at [386, 35] on icon at bounding box center [385, 38] width 8 height 8
click at [386, 35] on div at bounding box center [392, 37] width 16 height 11
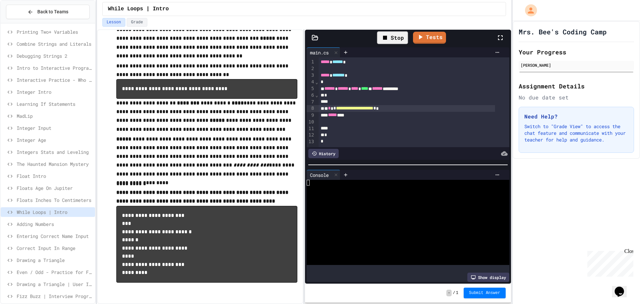
click at [359, 37] on div "Stop Tests" at bounding box center [410, 37] width 171 height 19
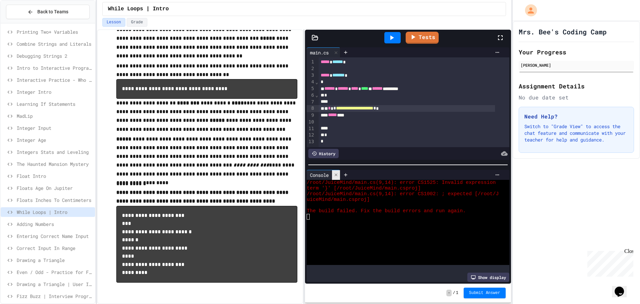
click at [337, 170] on div at bounding box center [336, 175] width 8 height 10
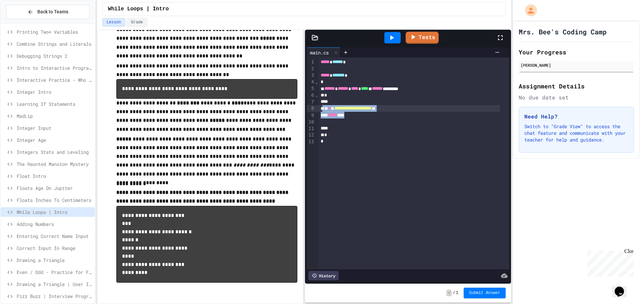
drag, startPoint x: 360, startPoint y: 117, endPoint x: 323, endPoint y: 108, distance: 38.3
click at [323, 108] on div "**********" at bounding box center [414, 163] width 191 height 212
click at [357, 108] on div at bounding box center [409, 108] width 181 height 7
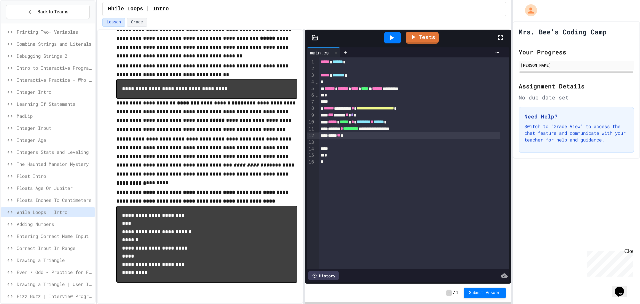
click at [387, 32] on div at bounding box center [392, 38] width 23 height 18
click at [388, 39] on icon at bounding box center [392, 38] width 8 height 8
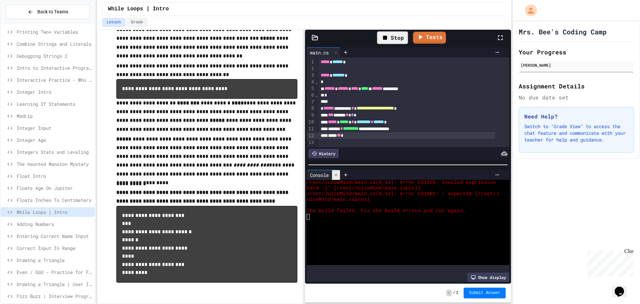
click at [338, 172] on icon at bounding box center [336, 174] width 5 height 5
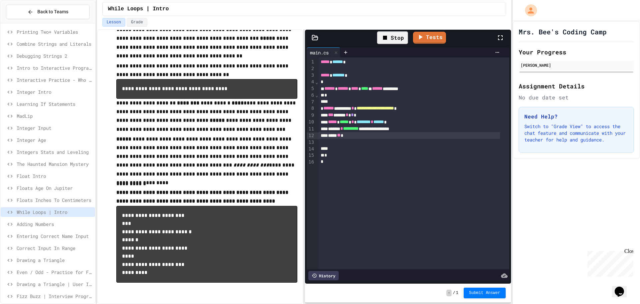
click at [386, 34] on icon at bounding box center [385, 38] width 8 height 8
click at [387, 34] on div at bounding box center [392, 37] width 16 height 11
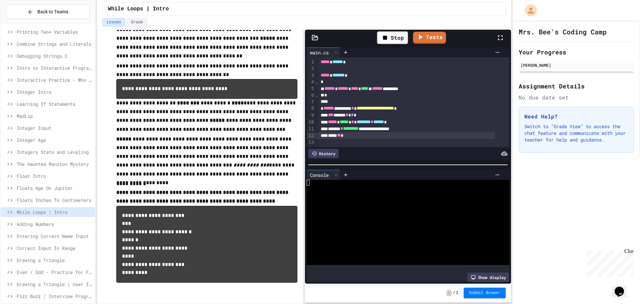
click at [467, 37] on div "Stop Tests" at bounding box center [410, 37] width 171 height 19
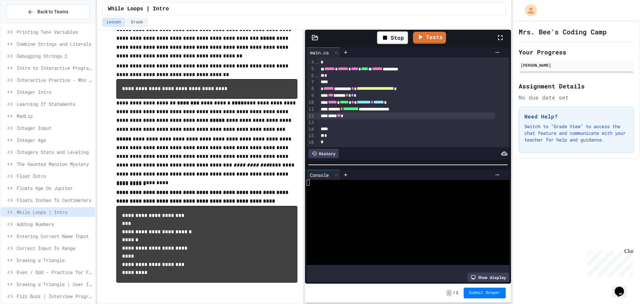
scroll to position [27, 0]
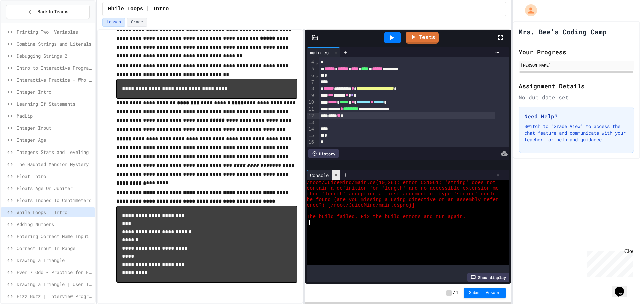
click at [338, 170] on div at bounding box center [336, 175] width 8 height 10
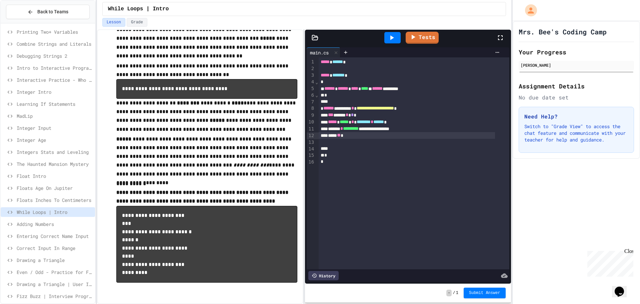
scroll to position [0, 0]
click at [358, 138] on div "***** ** *" at bounding box center [409, 135] width 181 height 7
click at [398, 35] on div at bounding box center [392, 37] width 16 height 11
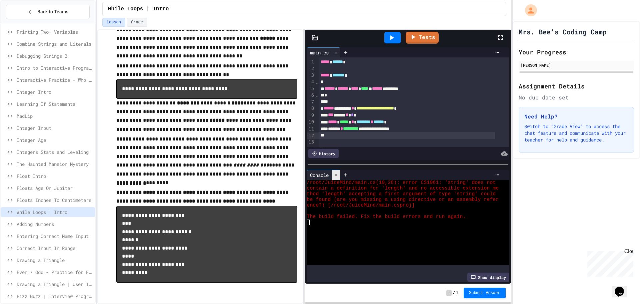
click at [338, 170] on div at bounding box center [336, 175] width 8 height 10
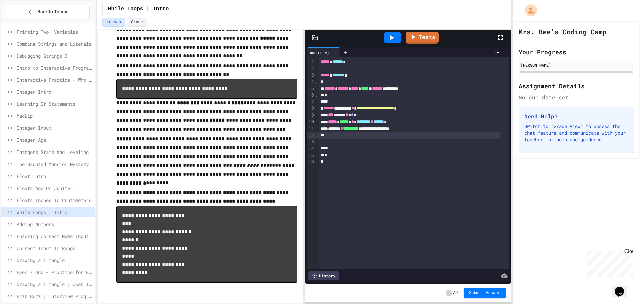
click at [420, 131] on div "**********" at bounding box center [409, 128] width 181 height 7
click at [392, 38] on icon at bounding box center [392, 37] width 4 height 5
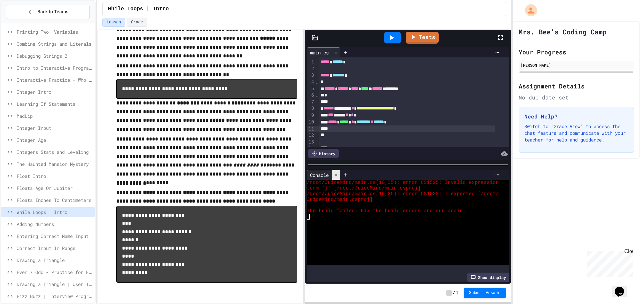
click at [338, 172] on icon at bounding box center [336, 174] width 5 height 5
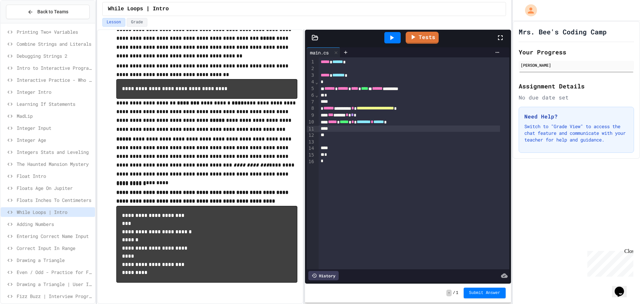
click at [411, 124] on div "***** * ***** * ******** * ****** *" at bounding box center [409, 122] width 181 height 7
click at [389, 34] on icon at bounding box center [392, 38] width 8 height 8
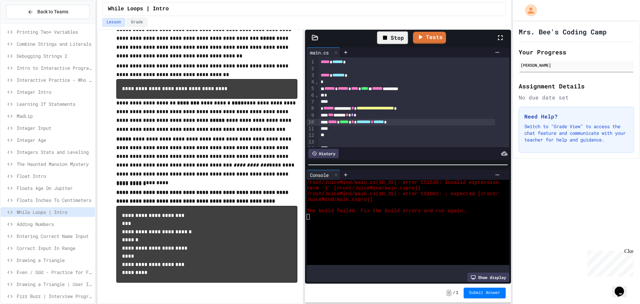
click at [390, 37] on div "Stop" at bounding box center [392, 37] width 31 height 13
click at [390, 37] on icon at bounding box center [392, 38] width 8 height 8
click at [334, 170] on div at bounding box center [336, 175] width 8 height 10
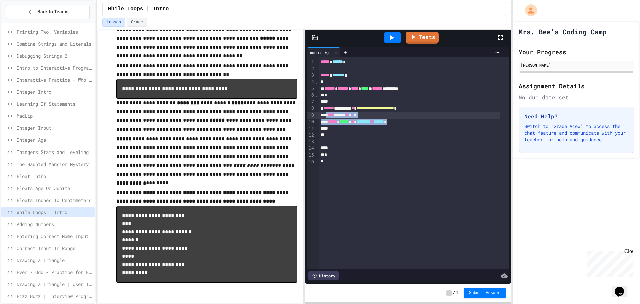
drag, startPoint x: 412, startPoint y: 123, endPoint x: 327, endPoint y: 113, distance: 85.9
click at [327, 113] on div "**********" at bounding box center [414, 163] width 191 height 212
click at [50, 105] on span "Learning If Statements" at bounding box center [55, 103] width 76 height 7
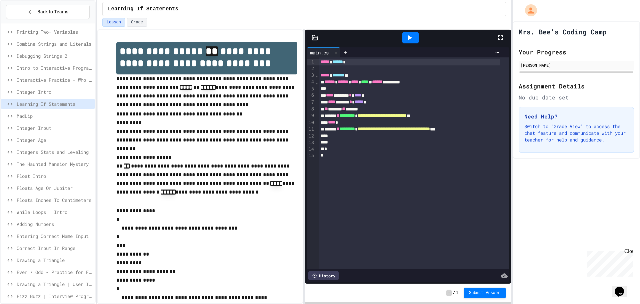
click at [52, 212] on span "While Loops | Intro" at bounding box center [55, 211] width 76 height 7
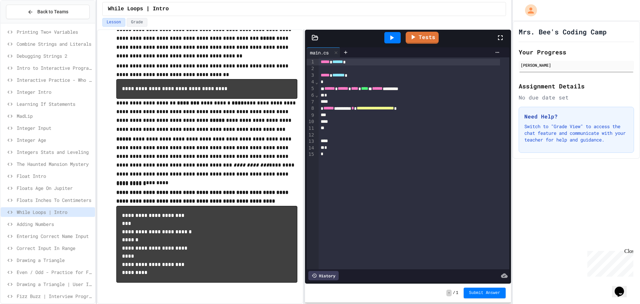
scroll to position [118, 0]
click at [430, 108] on div "**********" at bounding box center [409, 108] width 181 height 7
click at [394, 38] on icon at bounding box center [392, 37] width 4 height 5
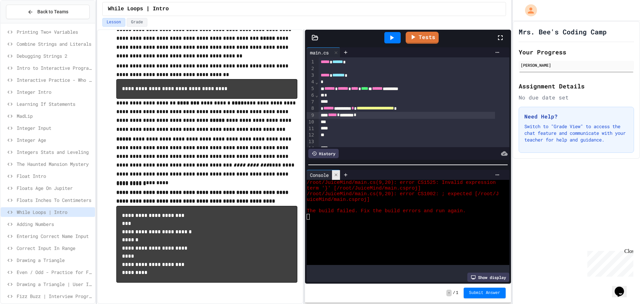
click at [336, 172] on icon at bounding box center [336, 174] width 5 height 5
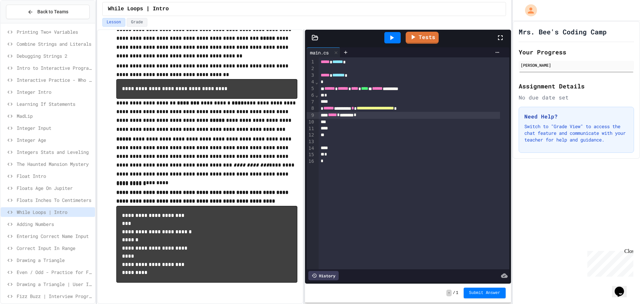
click at [373, 118] on div "***** * ******** *" at bounding box center [409, 115] width 181 height 7
click at [372, 114] on div "**********" at bounding box center [409, 115] width 181 height 7
click at [370, 120] on div at bounding box center [409, 122] width 181 height 7
click at [371, 114] on div "**********" at bounding box center [409, 115] width 181 height 7
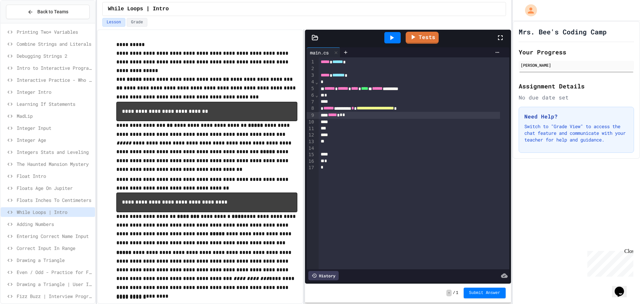
scroll to position [0, 0]
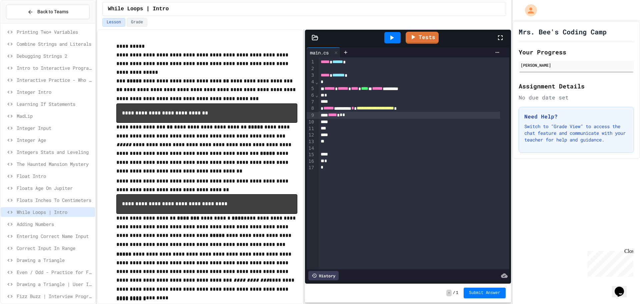
click at [342, 115] on span "*" at bounding box center [341, 114] width 3 height 5
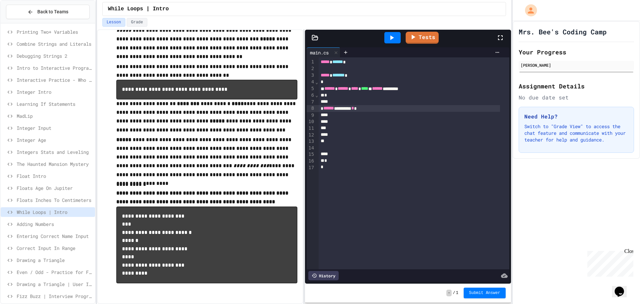
scroll to position [118, 0]
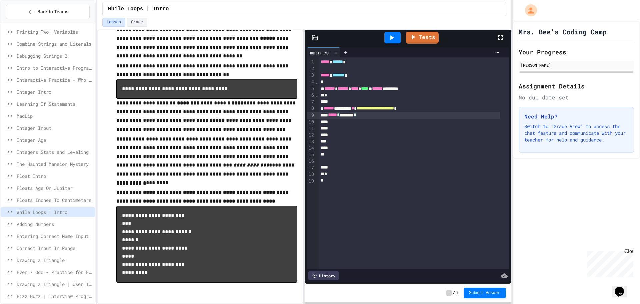
click at [376, 117] on div "***** * ******** *" at bounding box center [409, 115] width 181 height 7
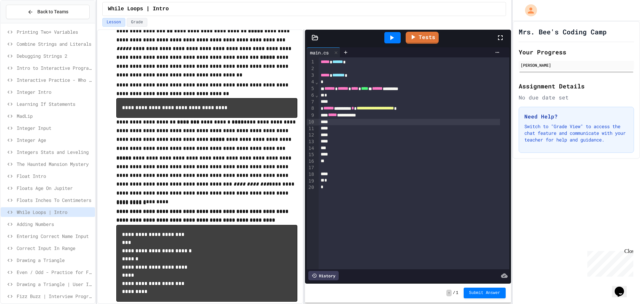
scroll to position [100, 0]
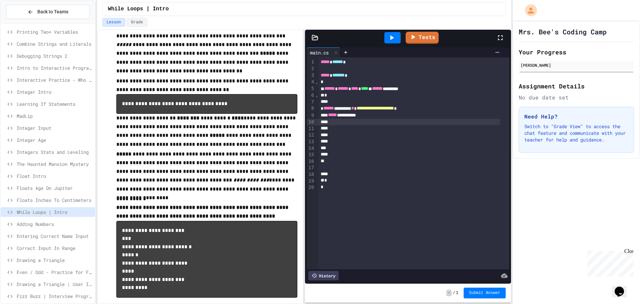
click at [45, 223] on span "Adding Numbers" at bounding box center [55, 223] width 76 height 7
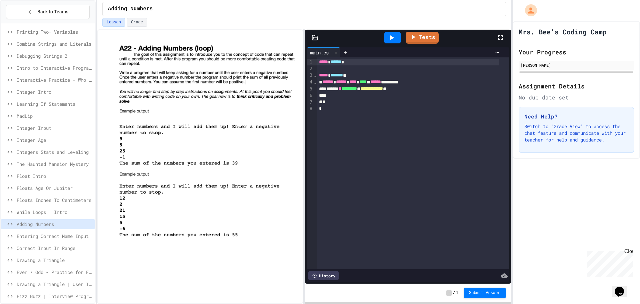
click at [58, 212] on span "While Loops | Intro" at bounding box center [55, 211] width 76 height 7
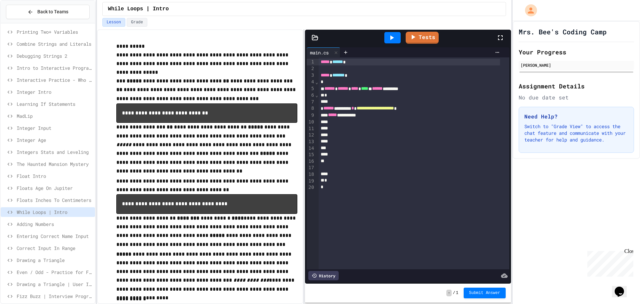
click at [61, 197] on span "Floats Inches To Centimeters" at bounding box center [55, 199] width 76 height 7
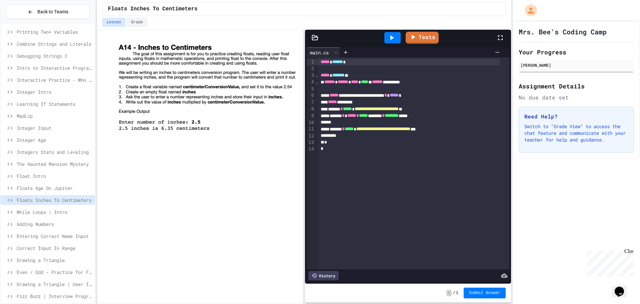
click at [63, 208] on div "While Loops | Intro" at bounding box center [48, 212] width 94 height 10
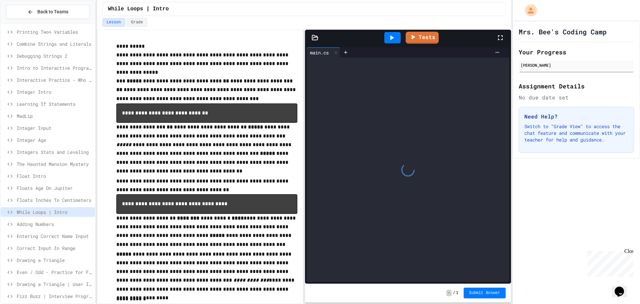
click at [69, 193] on div "Floats Age On Jupiter" at bounding box center [48, 189] width 94 height 12
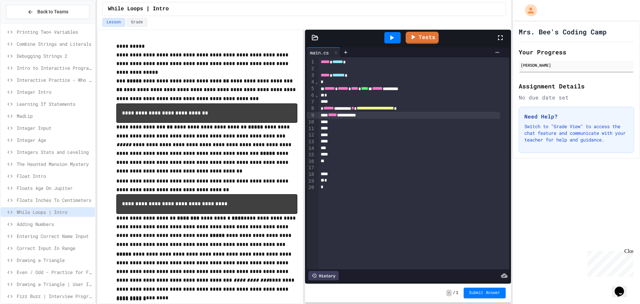
click at [380, 115] on div "**********" at bounding box center [409, 115] width 181 height 7
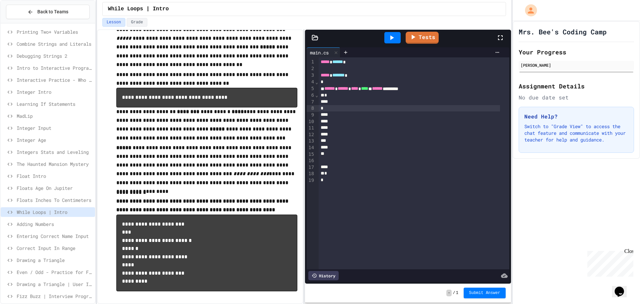
scroll to position [51, 0]
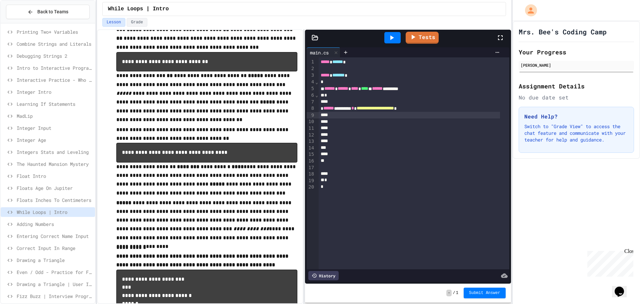
click at [428, 114] on div at bounding box center [409, 115] width 181 height 7
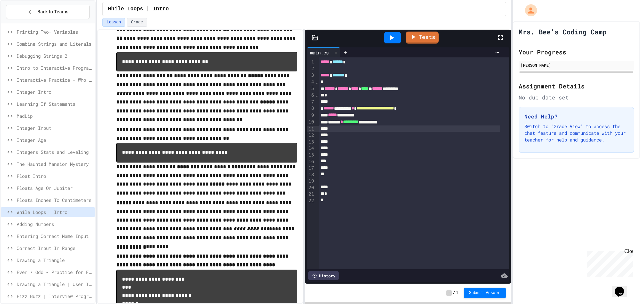
click at [387, 41] on div at bounding box center [392, 37] width 16 height 11
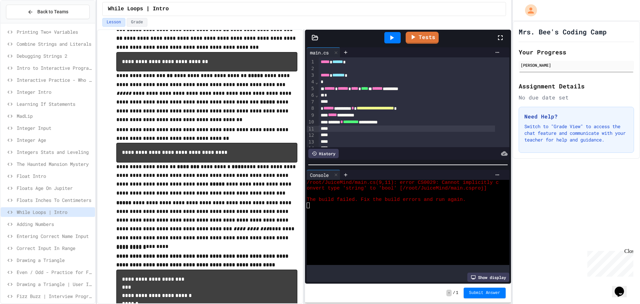
drag, startPoint x: 336, startPoint y: 173, endPoint x: 331, endPoint y: 175, distance: 5.8
click at [331, 175] on div "Console" at bounding box center [324, 175] width 34 height 10
click at [336, 172] on icon at bounding box center [336, 174] width 5 height 5
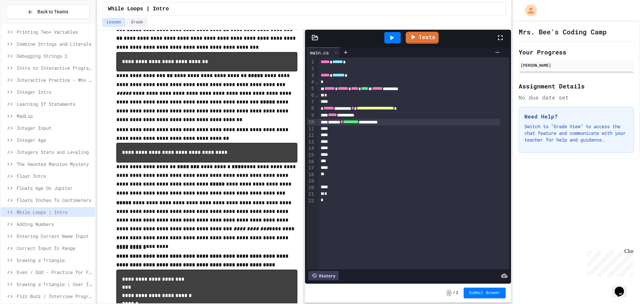
click at [409, 119] on div "**********" at bounding box center [409, 122] width 181 height 7
click at [408, 130] on div at bounding box center [409, 128] width 181 height 7
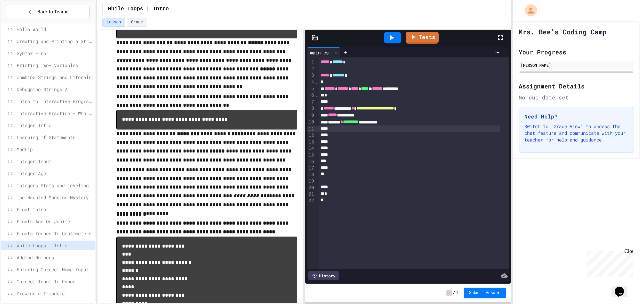
scroll to position [85, 0]
click at [366, 116] on div "**********" at bounding box center [409, 115] width 181 height 7
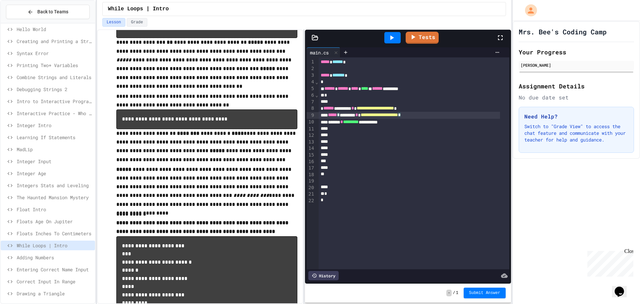
click at [392, 38] on icon at bounding box center [392, 37] width 4 height 5
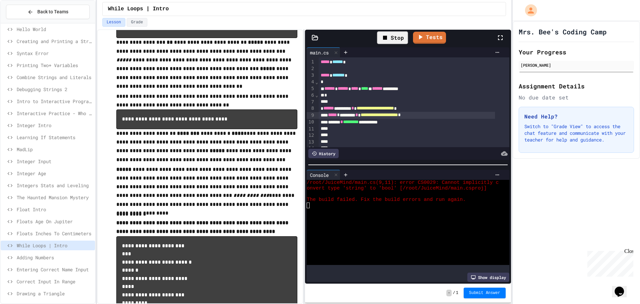
click at [389, 42] on div "Stop" at bounding box center [392, 37] width 31 height 13
click at [389, 42] on div at bounding box center [392, 37] width 16 height 11
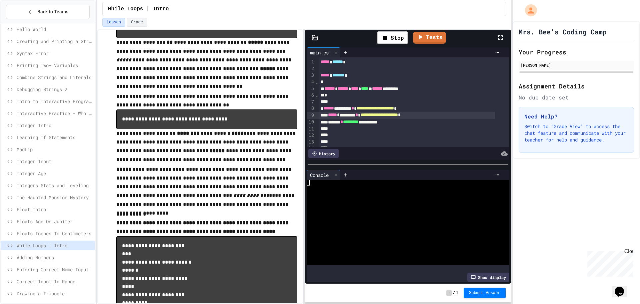
click at [352, 39] on div "Stop Tests" at bounding box center [410, 37] width 171 height 19
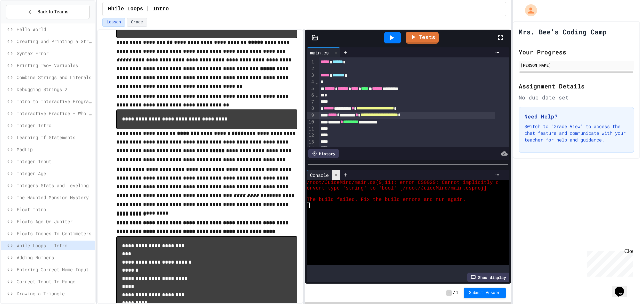
click at [334, 170] on div at bounding box center [336, 175] width 8 height 10
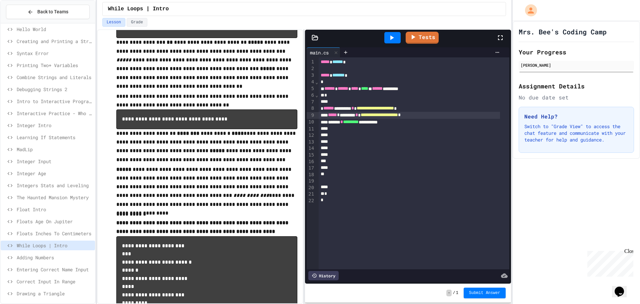
click at [322, 109] on div "**********" at bounding box center [409, 108] width 181 height 7
click at [404, 123] on div "**********" at bounding box center [409, 122] width 181 height 7
click at [431, 107] on div "**********" at bounding box center [409, 108] width 181 height 7
click at [328, 124] on div "******* * *****" at bounding box center [409, 122] width 181 height 7
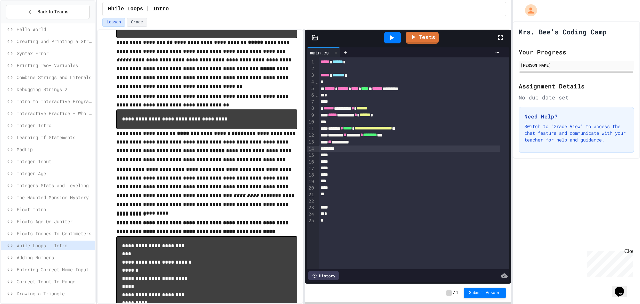
click at [391, 108] on div "****** ******** * ******" at bounding box center [409, 108] width 181 height 7
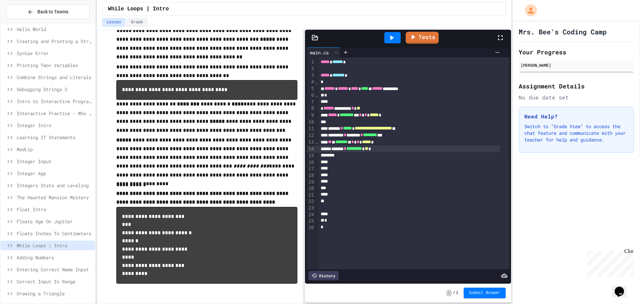
scroll to position [118, 0]
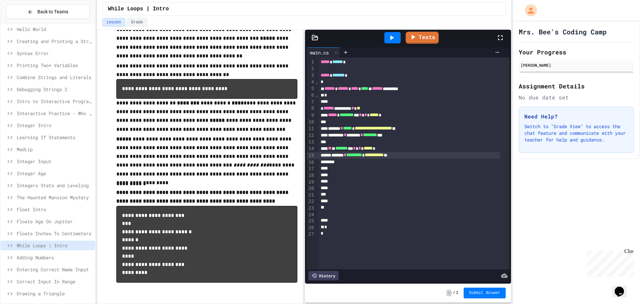
click at [391, 42] on div at bounding box center [392, 37] width 16 height 11
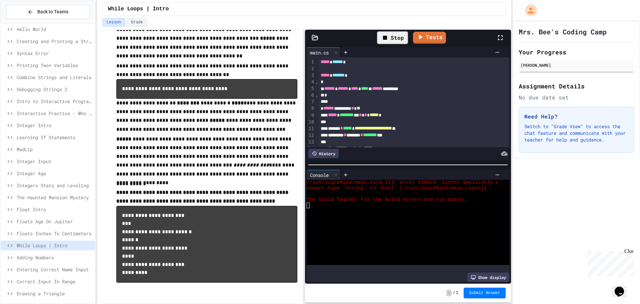
click at [384, 35] on icon at bounding box center [385, 38] width 8 height 8
click at [388, 40] on icon at bounding box center [392, 38] width 8 height 8
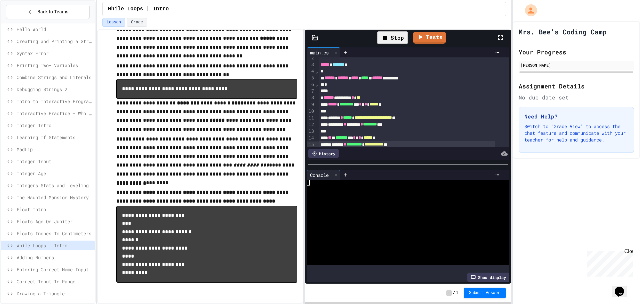
scroll to position [33, 0]
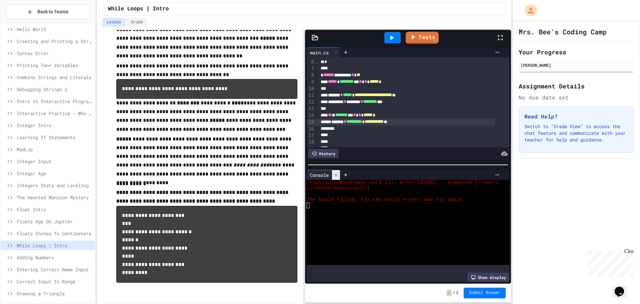
click at [334, 171] on div at bounding box center [336, 175] width 8 height 10
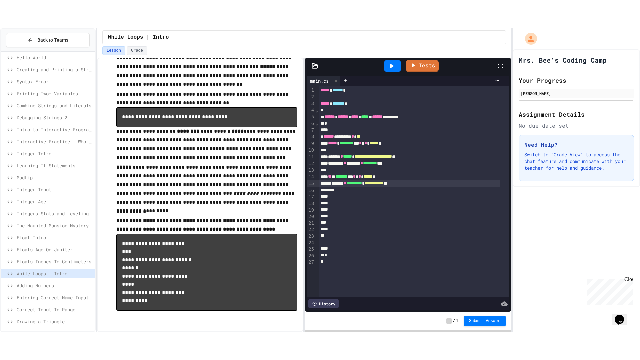
scroll to position [0, 0]
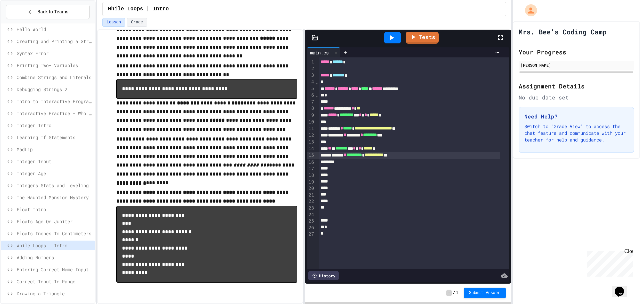
click at [391, 33] on div at bounding box center [392, 37] width 16 height 11
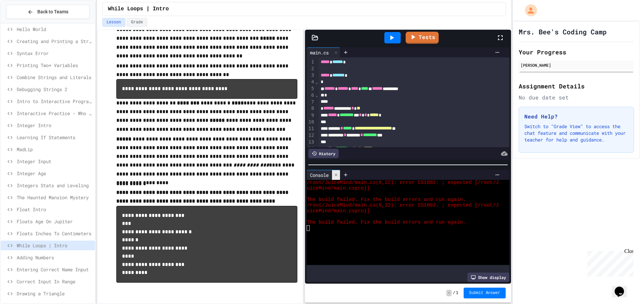
click at [338, 170] on div at bounding box center [336, 175] width 8 height 10
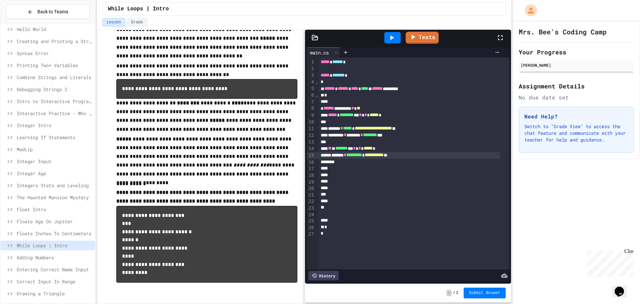
click at [376, 107] on div "****** ******** * **" at bounding box center [409, 108] width 181 height 7
click at [334, 156] on div "**********" at bounding box center [409, 155] width 181 height 7
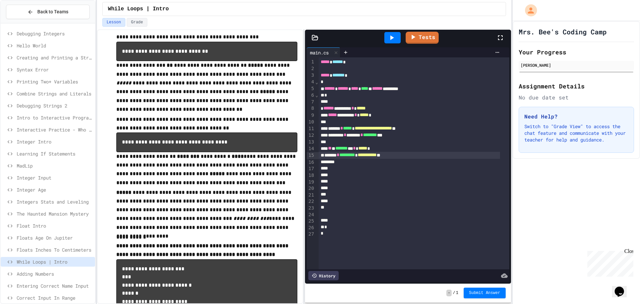
scroll to position [118, 0]
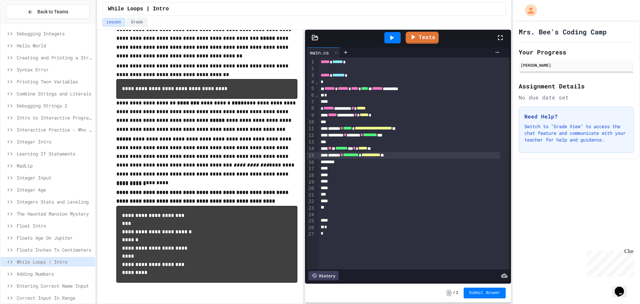
click at [393, 37] on icon at bounding box center [392, 38] width 8 height 8
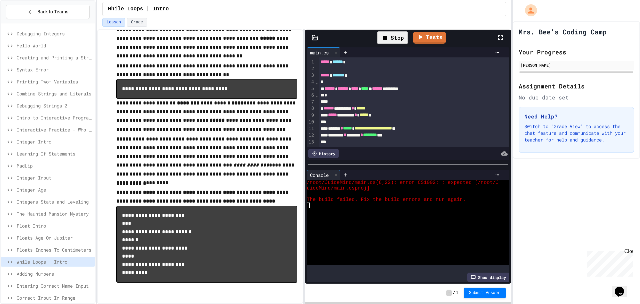
click at [402, 34] on div "Stop" at bounding box center [392, 37] width 31 height 13
click at [393, 38] on icon at bounding box center [392, 37] width 4 height 5
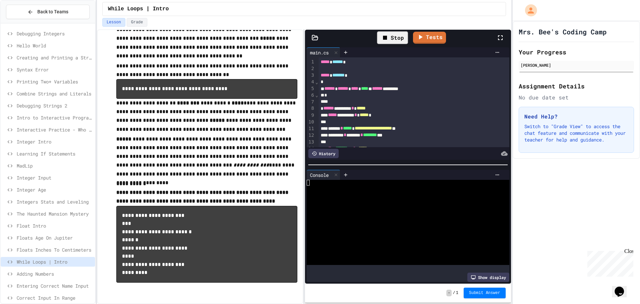
scroll to position [33, 0]
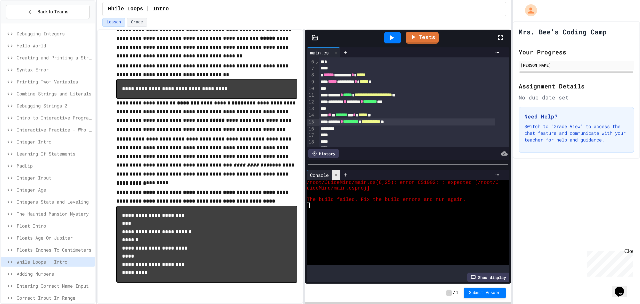
click at [336, 172] on icon at bounding box center [336, 174] width 5 height 5
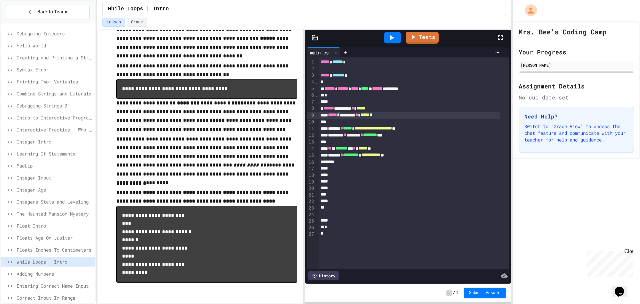
click at [370, 117] on span "*****" at bounding box center [365, 114] width 9 height 5
click at [363, 146] on div "** * ******* ** * ***** *" at bounding box center [409, 148] width 181 height 7
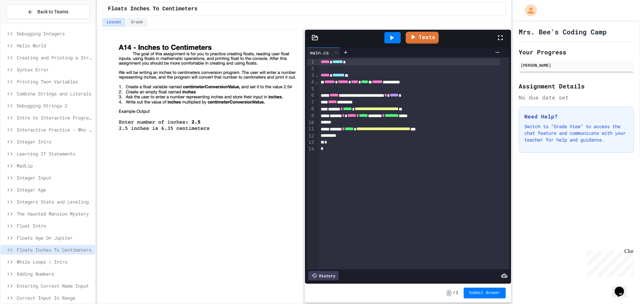
click at [71, 259] on span "While Loops | Intro" at bounding box center [55, 261] width 76 height 7
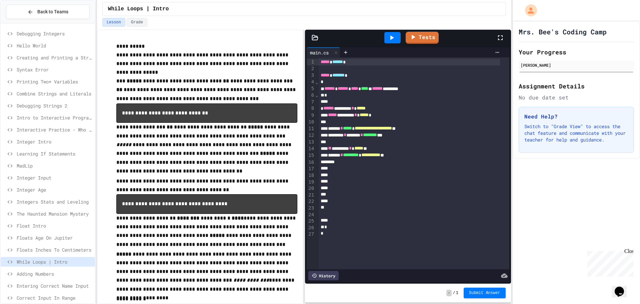
click at [393, 39] on icon at bounding box center [392, 38] width 8 height 8
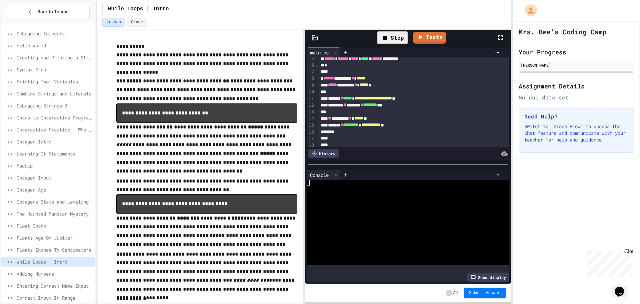
scroll to position [33, 0]
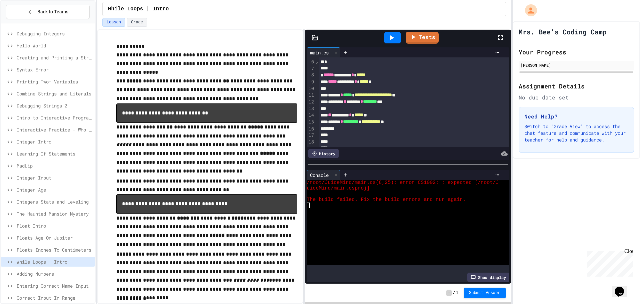
click at [337, 173] on icon at bounding box center [336, 174] width 5 height 5
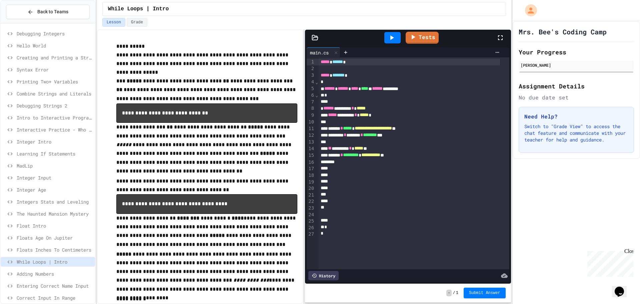
scroll to position [0, 0]
click at [345, 115] on div "***** ********* * ***** *" at bounding box center [409, 115] width 181 height 7
click at [387, 39] on div at bounding box center [392, 37] width 16 height 11
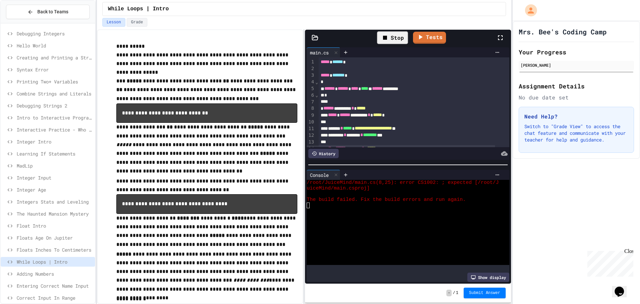
click at [394, 42] on div "Stop" at bounding box center [392, 37] width 31 height 13
click at [394, 42] on div at bounding box center [392, 37] width 16 height 11
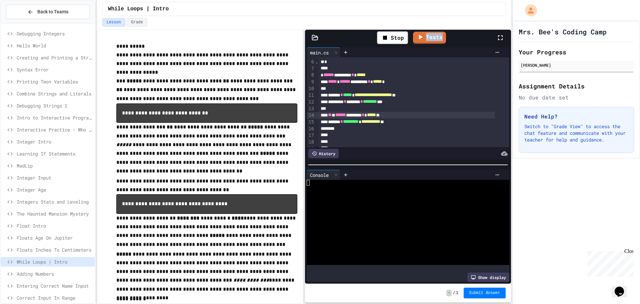
scroll to position [34, 0]
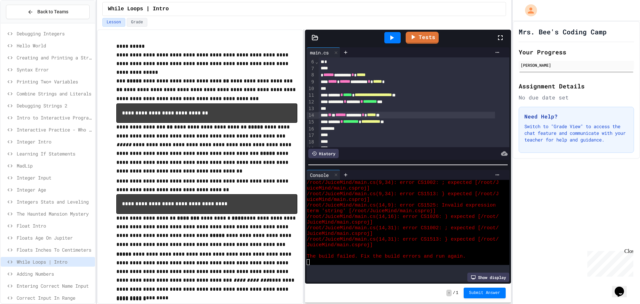
click at [360, 41] on div "Tests" at bounding box center [410, 38] width 171 height 18
click at [331, 171] on div "Console" at bounding box center [319, 174] width 25 height 7
click at [336, 172] on icon at bounding box center [336, 174] width 5 height 5
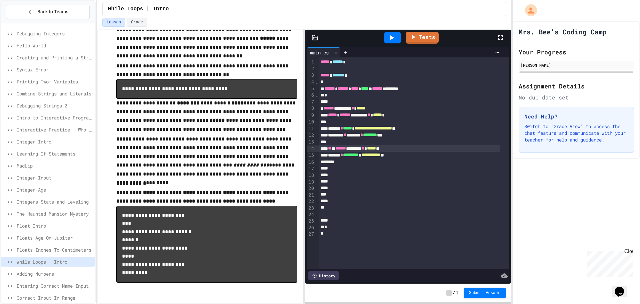
scroll to position [118, 0]
click at [361, 117] on div "***** * ****** ******** * ***** *" at bounding box center [409, 115] width 181 height 7
click at [393, 34] on icon at bounding box center [392, 38] width 8 height 8
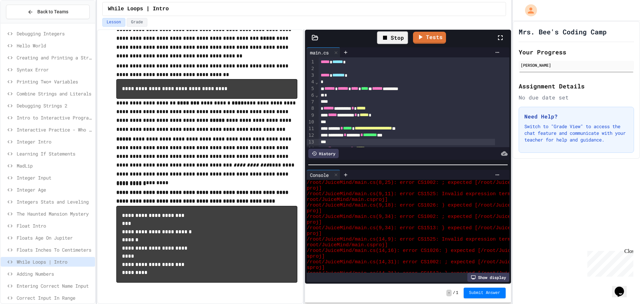
scroll to position [34, 0]
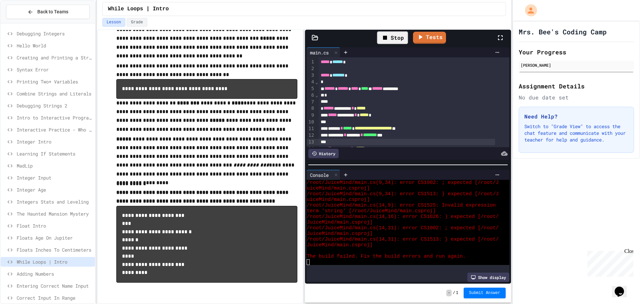
click at [388, 36] on icon at bounding box center [385, 38] width 8 height 8
click at [388, 36] on icon at bounding box center [392, 38] width 8 height 8
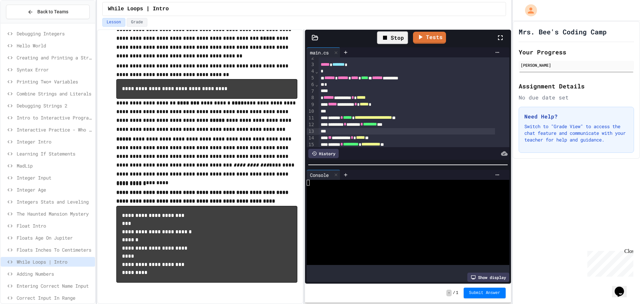
scroll to position [33, 0]
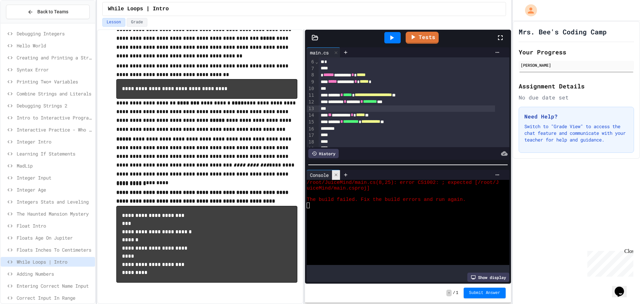
click at [333, 170] on div at bounding box center [336, 175] width 8 height 10
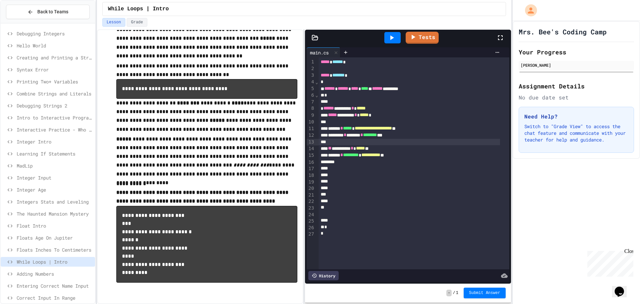
scroll to position [0, 0]
click at [337, 146] on div "** * ******** * ***** *" at bounding box center [409, 148] width 181 height 7
click at [392, 39] on icon at bounding box center [392, 37] width 4 height 5
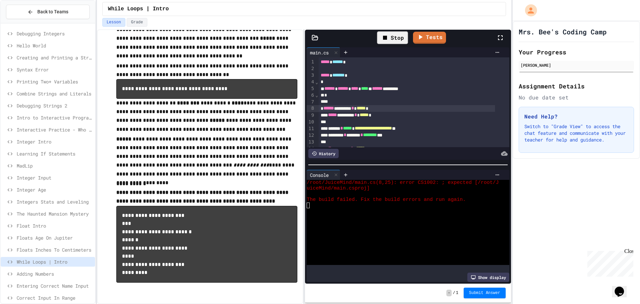
click at [393, 37] on div "Stop" at bounding box center [392, 37] width 31 height 13
click at [393, 37] on icon at bounding box center [392, 37] width 4 height 5
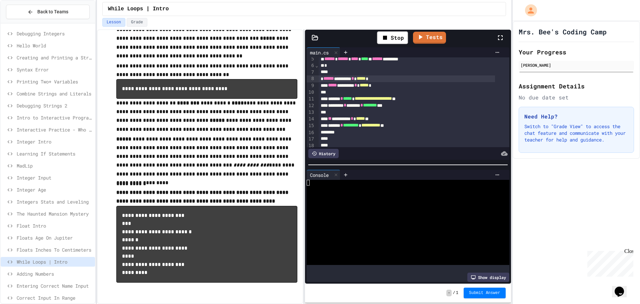
scroll to position [33, 0]
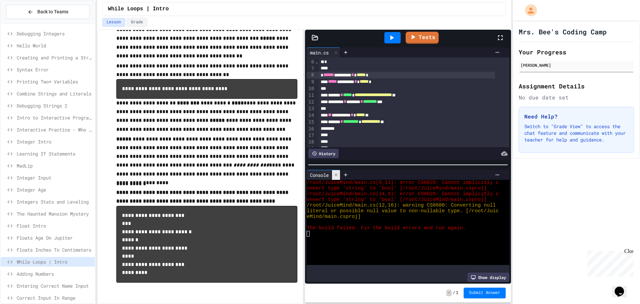
click at [336, 172] on icon at bounding box center [336, 174] width 5 height 5
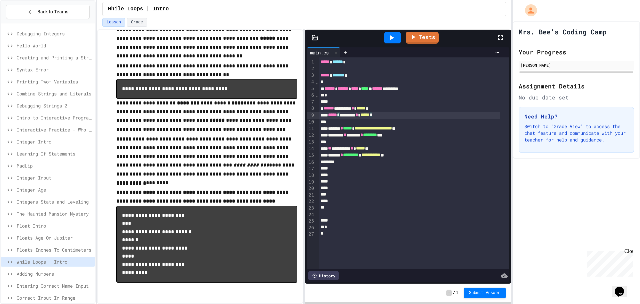
click at [344, 115] on div "***** * ******** * ***** *" at bounding box center [409, 115] width 181 height 7
click at [346, 115] on div "***** * ******** * ***** *" at bounding box center [409, 115] width 181 height 7
click at [393, 40] on icon at bounding box center [392, 38] width 8 height 8
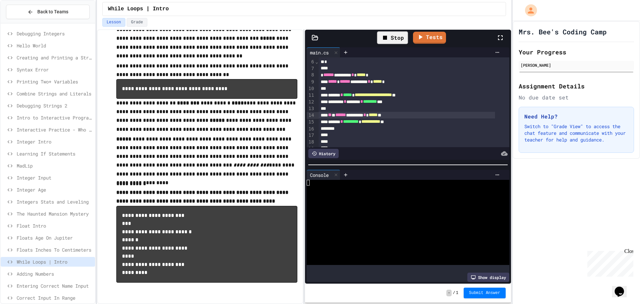
scroll to position [23, 0]
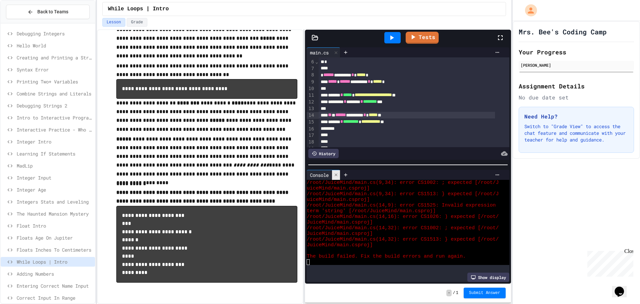
click at [335, 172] on icon at bounding box center [336, 174] width 5 height 5
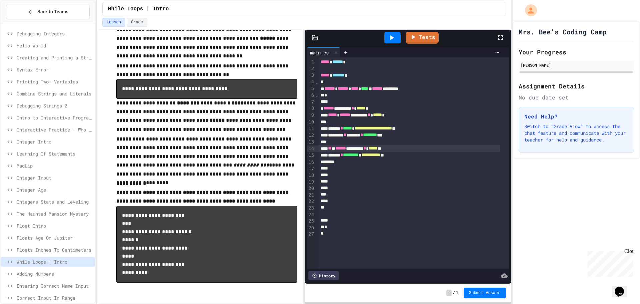
click at [357, 150] on div "** * ****** ******** * ***** *" at bounding box center [409, 148] width 181 height 7
click at [366, 108] on span "*****" at bounding box center [361, 108] width 9 height 5
click at [400, 34] on div at bounding box center [392, 37] width 16 height 11
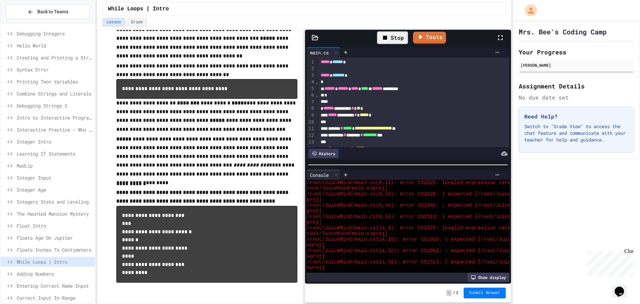
scroll to position [23, 0]
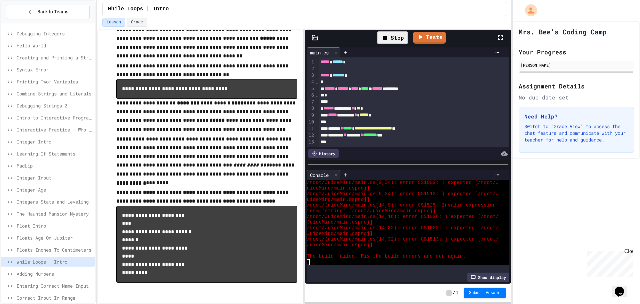
click at [388, 40] on icon at bounding box center [385, 38] width 8 height 8
click at [388, 40] on icon at bounding box center [392, 38] width 8 height 8
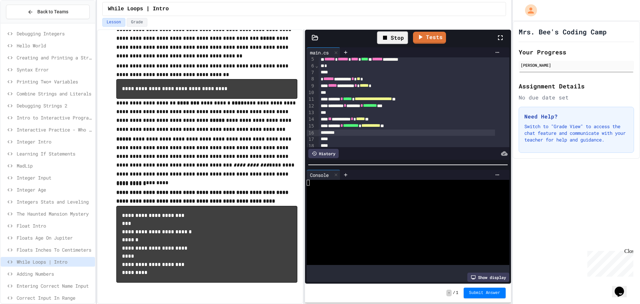
scroll to position [33, 0]
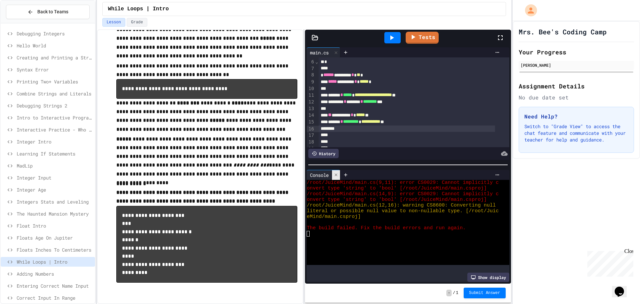
click at [337, 173] on icon at bounding box center [336, 174] width 3 height 3
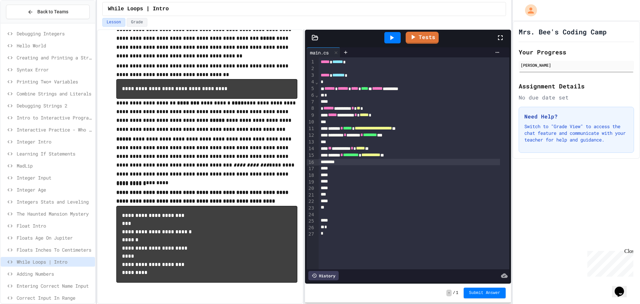
click at [52, 155] on span "Learning If Statements" at bounding box center [55, 153] width 76 height 7
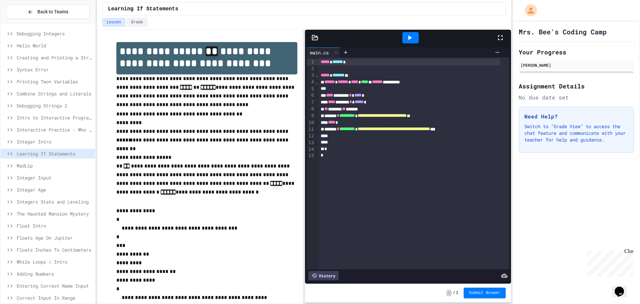
click at [54, 261] on span "While Loops | Intro" at bounding box center [55, 261] width 76 height 7
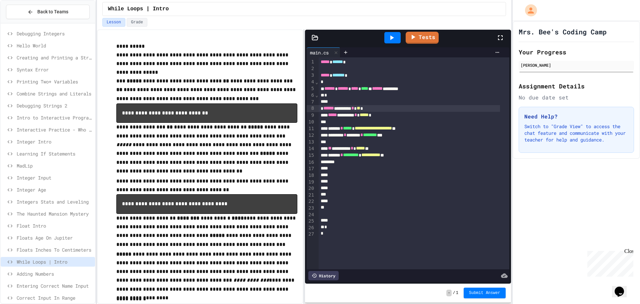
click at [334, 109] on span "******" at bounding box center [328, 108] width 11 height 5
click at [385, 38] on div at bounding box center [392, 37] width 16 height 11
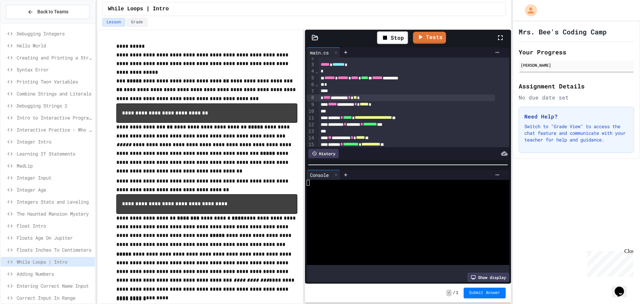
scroll to position [33, 0]
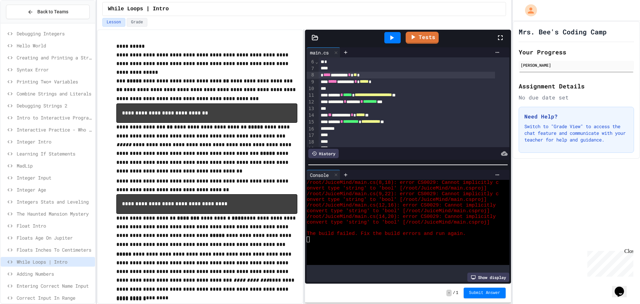
click at [333, 76] on div "**** ******** * ** *" at bounding box center [407, 75] width 176 height 7
click at [392, 41] on icon at bounding box center [392, 38] width 8 height 8
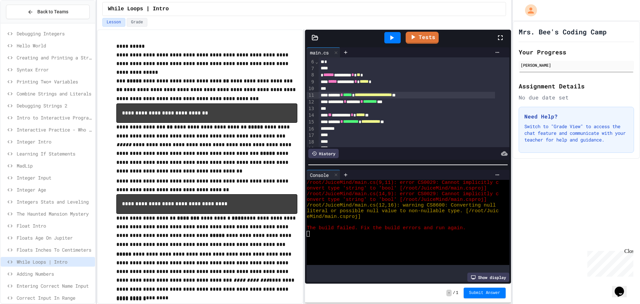
click at [329, 96] on div "**********" at bounding box center [407, 95] width 176 height 7
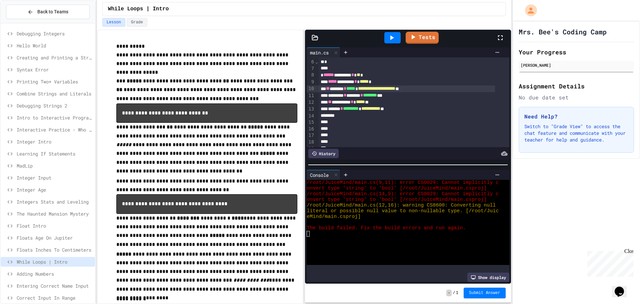
click at [392, 38] on icon at bounding box center [392, 37] width 4 height 5
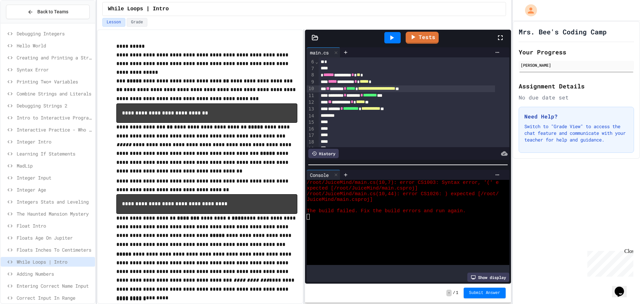
click at [336, 88] on div "**********" at bounding box center [407, 88] width 176 height 7
click at [393, 42] on div at bounding box center [392, 37] width 16 height 11
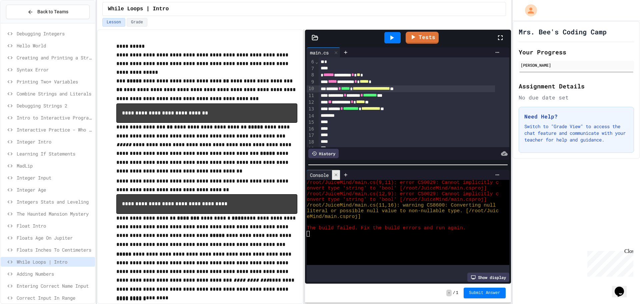
click at [337, 173] on icon at bounding box center [336, 174] width 3 height 3
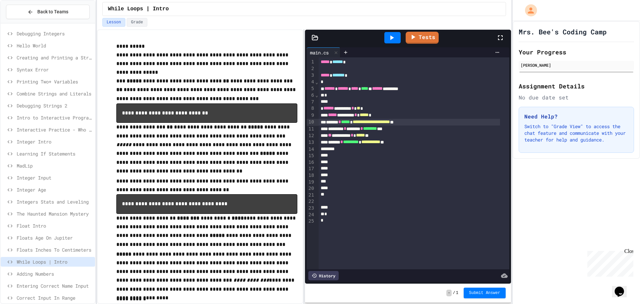
scroll to position [0, 0]
click at [356, 150] on div at bounding box center [409, 149] width 181 height 7
